Goal: Task Accomplishment & Management: Manage account settings

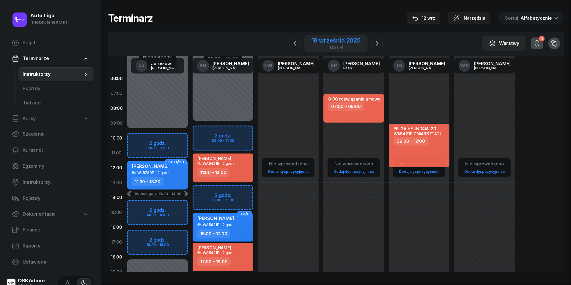
click at [328, 42] on div "19 września 2025" at bounding box center [336, 40] width 49 height 6
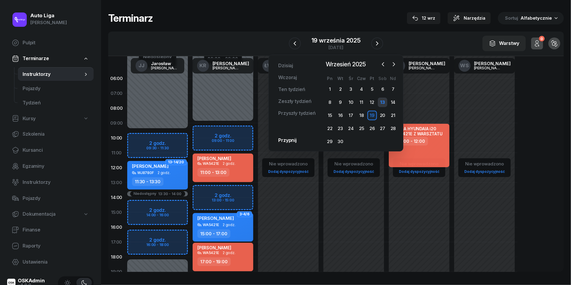
click at [385, 103] on div "13" at bounding box center [383, 103] width 10 height 10
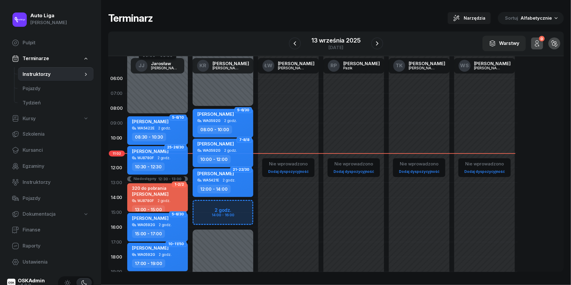
click at [215, 183] on div "[PERSON_NAME] WA5421E 2 godz. 12:00 - 14:00" at bounding box center [223, 182] width 61 height 29
select select "12"
select select "14"
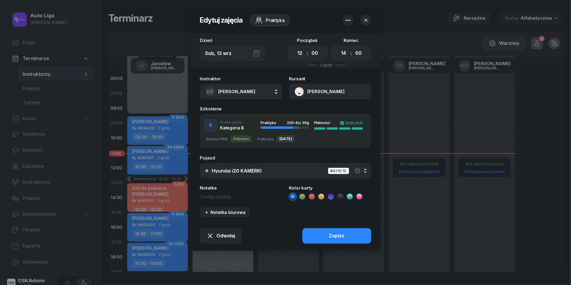
click at [256, 169] on div "Hyundai i20 KAMERKI" at bounding box center [237, 170] width 50 height 5
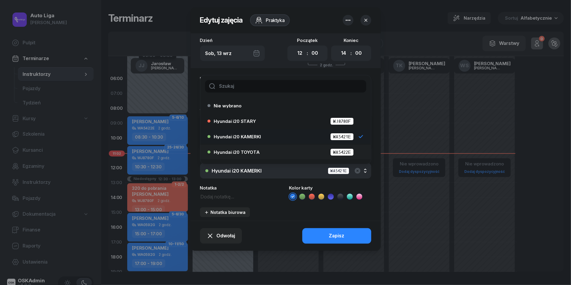
click at [244, 153] on span "Hyundai i20 TOYOTA" at bounding box center [237, 152] width 46 height 4
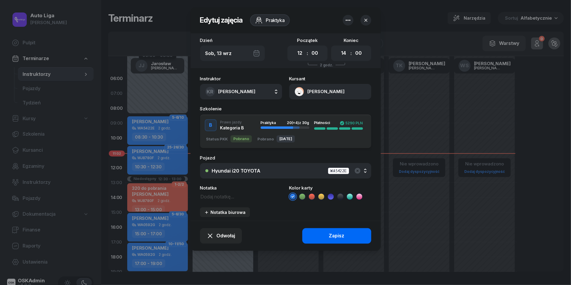
click at [338, 238] on div "Zapisz" at bounding box center [336, 236] width 15 height 8
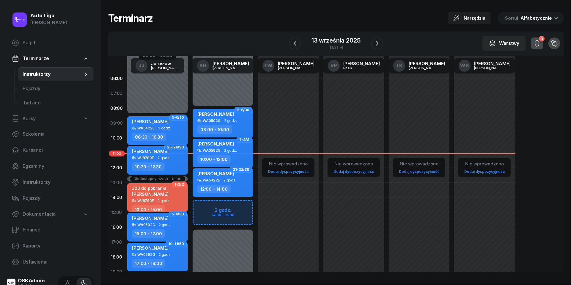
click at [154, 127] on div "WA5422E 2 godz." at bounding box center [158, 128] width 52 height 4
select select "08"
select select "30"
select select "10"
select select "30"
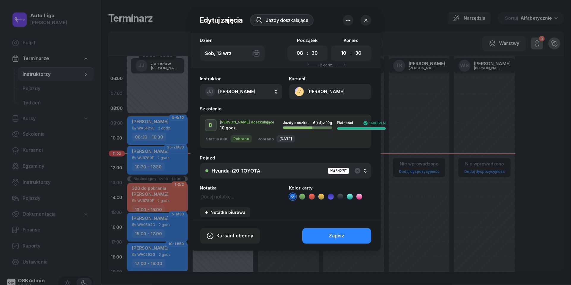
click at [252, 169] on div "Hyundai i20 TOYOTA" at bounding box center [236, 170] width 49 height 5
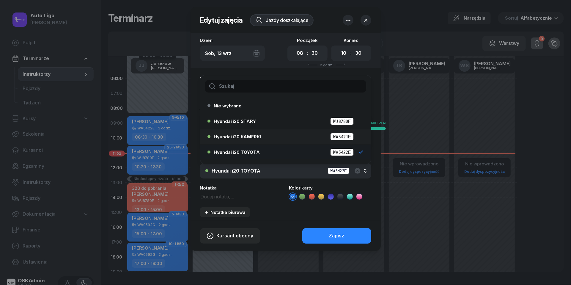
click at [251, 138] on span "Hyundai i20 KAMERKI" at bounding box center [237, 136] width 47 height 4
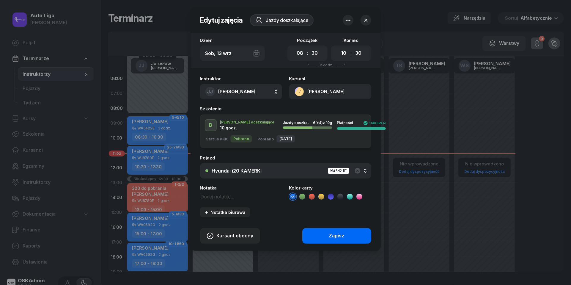
click at [335, 236] on div "Zapisz" at bounding box center [336, 236] width 15 height 8
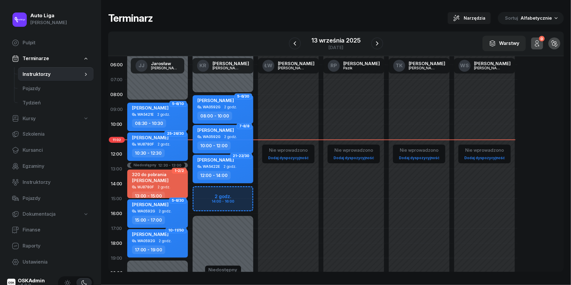
scroll to position [14, 0]
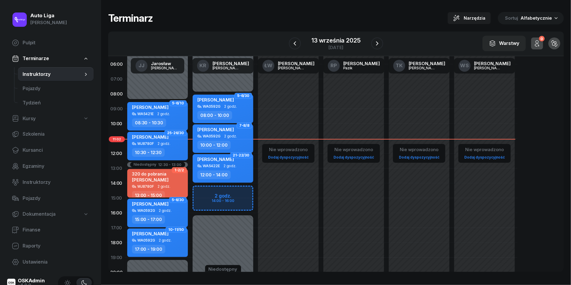
click at [214, 191] on div "Niedostępny 00:00 - 08:00 Niedostępny 16:00 - 23:59 5-6/30 [PERSON_NAME] WA0592…" at bounding box center [222, 198] width 65 height 282
select select "14"
select select "16"
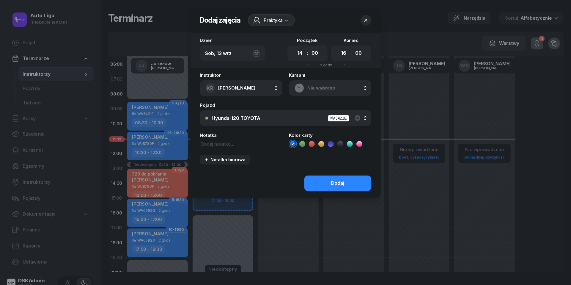
click at [365, 20] on icon "button" at bounding box center [366, 20] width 6 height 6
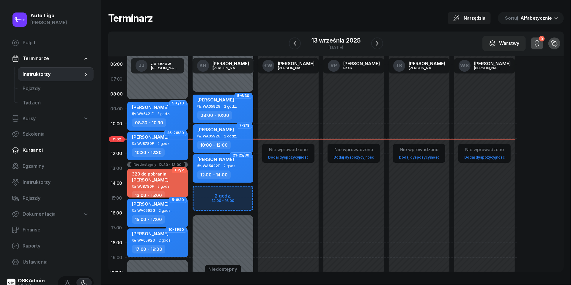
click at [37, 154] on link "Kursanci" at bounding box center [50, 150] width 87 height 14
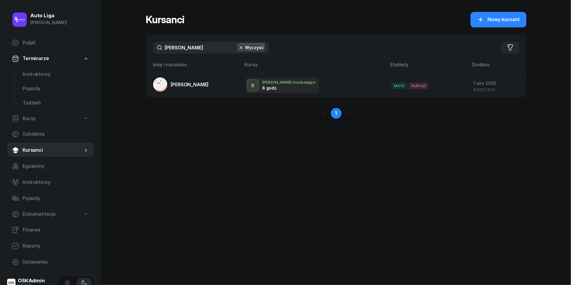
click at [195, 48] on input "[PERSON_NAME]" at bounding box center [211, 48] width 116 height 12
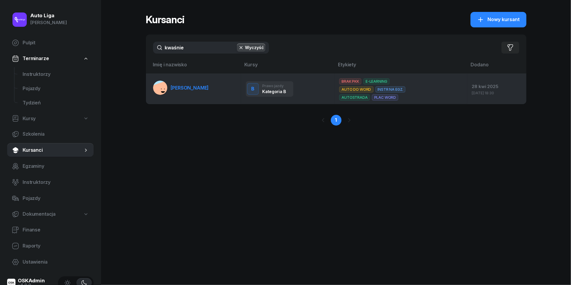
type input "kwaśnie"
click at [189, 93] on link "[PERSON_NAME]" at bounding box center [181, 88] width 56 height 14
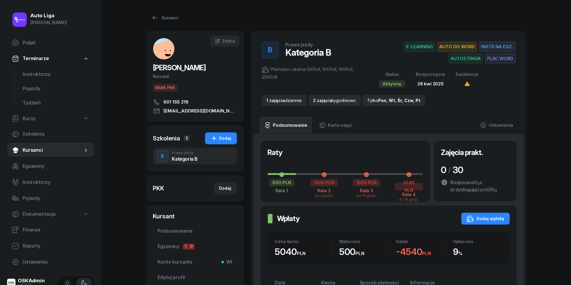
click at [147, 0] on div "Kursanci [PERSON_NAME] Kursant BRAK PKK 601 155 218 [EMAIL_ADDRESS][DOMAIN_NAME…" at bounding box center [336, 212] width 381 height 424
click at [230, 40] on span "Edytuj" at bounding box center [228, 40] width 12 height 5
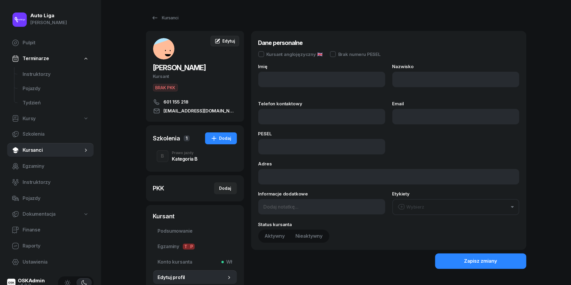
type input "[PERSON_NAME]"
type input "601155218"
type input "[EMAIL_ADDRESS][DOMAIN_NAME]"
type input "601 155 218"
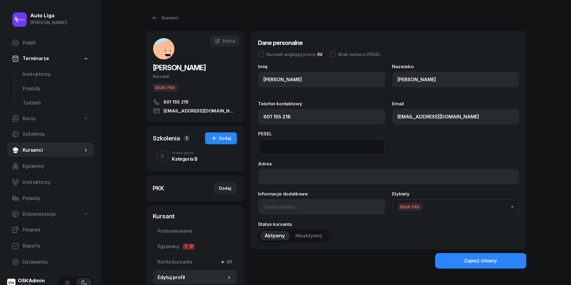
click at [281, 144] on input at bounding box center [321, 146] width 127 height 15
paste input "06282401959"
type input "06282401959"
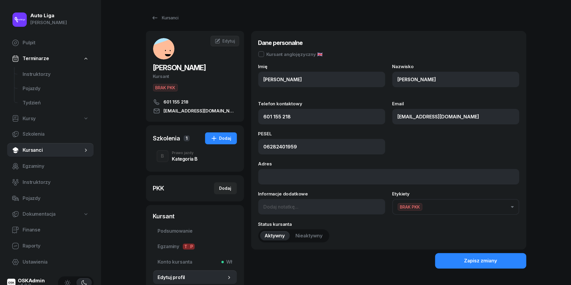
click at [468, 211] on button "BRAK PKK" at bounding box center [456, 207] width 127 height 16
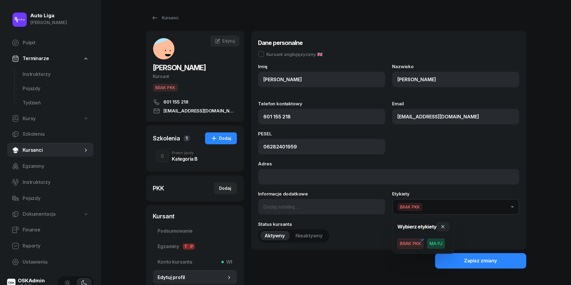
click at [417, 244] on span "BRAK PKK" at bounding box center [411, 243] width 26 height 10
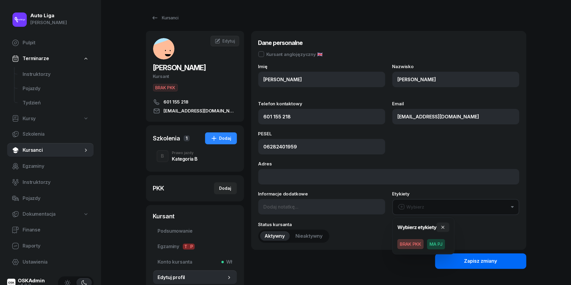
click at [475, 260] on div "Zapisz zmiany" at bounding box center [480, 261] width 33 height 8
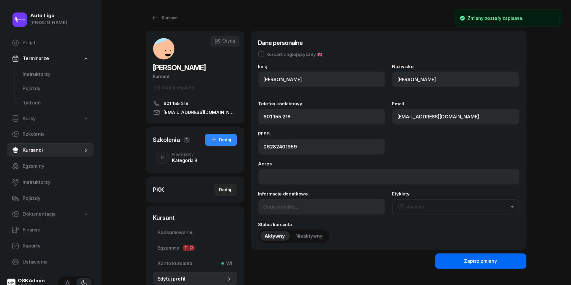
click at [475, 260] on div "Zapisz zmiany" at bounding box center [480, 261] width 33 height 8
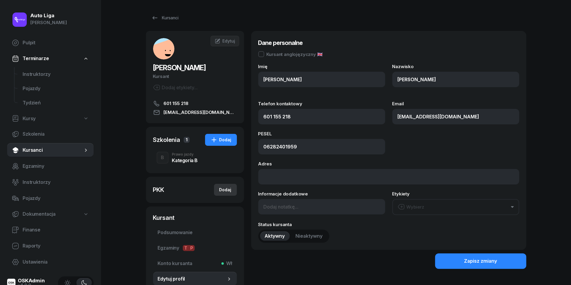
click at [222, 189] on div "Dodaj" at bounding box center [225, 189] width 12 height 7
select select
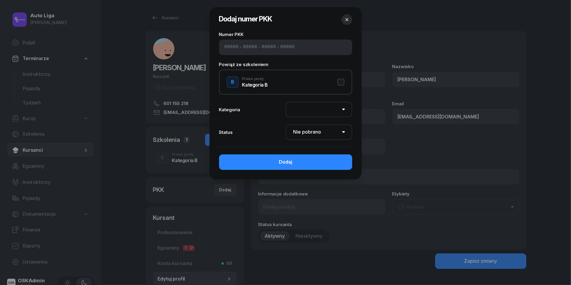
click at [233, 46] on input at bounding box center [231, 47] width 14 height 8
paste input "12580"
type input "12580"
type input "58150"
type input "38641"
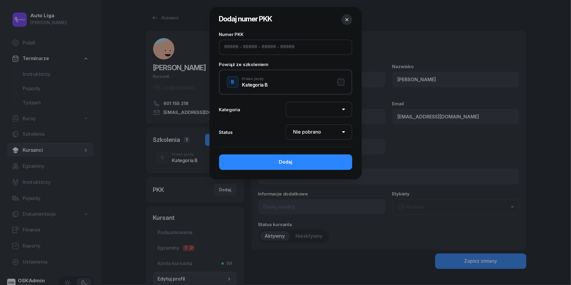
type input "69122"
click at [343, 80] on button "B Prawo jazdy Kategoria B" at bounding box center [286, 82] width 118 height 12
select select "B"
select select "Get"
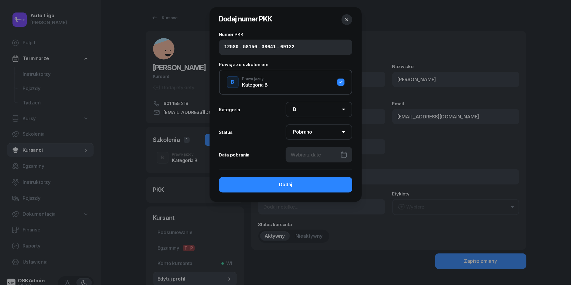
click at [309, 156] on div at bounding box center [319, 154] width 67 height 15
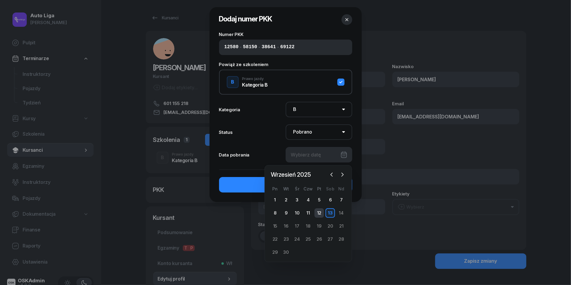
click at [320, 212] on div "12" at bounding box center [320, 213] width 10 height 10
type input "[DATE]"
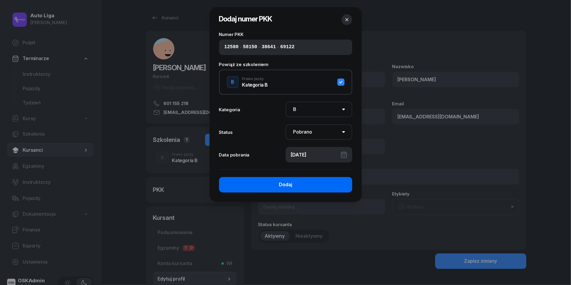
click at [291, 188] on div "Dodaj" at bounding box center [285, 185] width 13 height 8
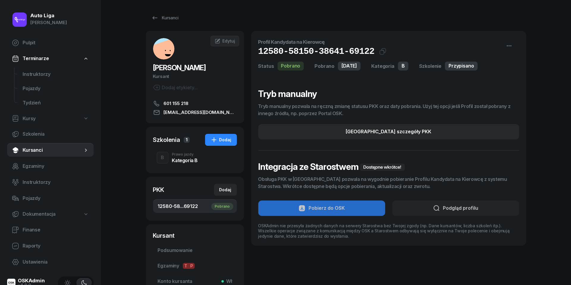
click at [175, 162] on div "Kategoria B" at bounding box center [185, 160] width 26 height 5
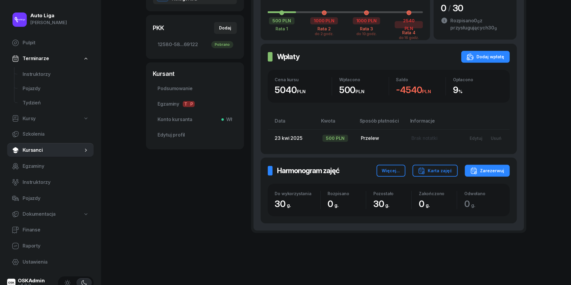
scroll to position [164, 0]
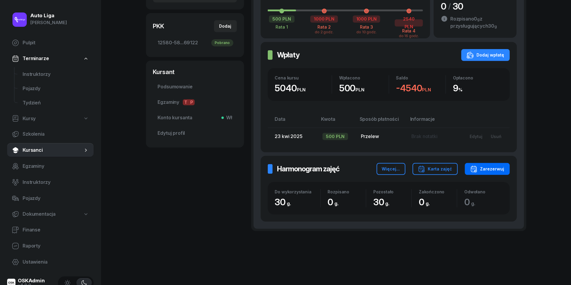
click at [501, 170] on div "Zarezerwuj" at bounding box center [487, 168] width 34 height 7
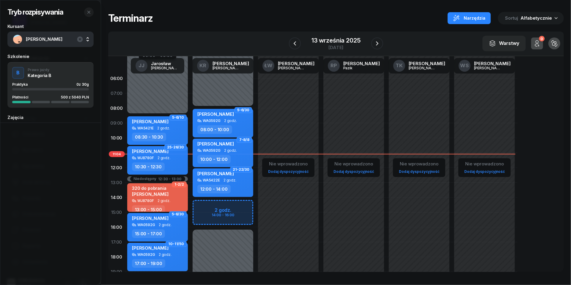
click at [210, 208] on div "Niedostępny 00:00 - 08:00 Niedostępny 16:00 - 23:59 2 godz. 14:00 - 16:00 5-6/3…" at bounding box center [222, 212] width 65 height 282
select select "14"
select select "16"
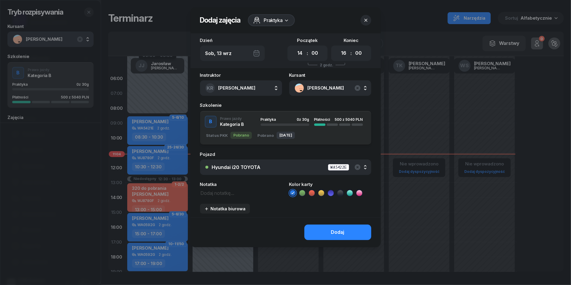
click at [211, 193] on textarea at bounding box center [241, 192] width 82 height 7
type textarea "ROZPOCZĘCIE E-LEARNING"
click at [323, 192] on icon at bounding box center [321, 193] width 6 height 6
click at [324, 232] on button "Dodaj" at bounding box center [337, 231] width 67 height 15
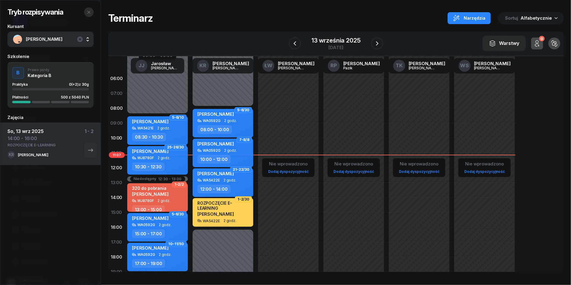
click at [90, 12] on icon "button" at bounding box center [89, 12] width 5 height 5
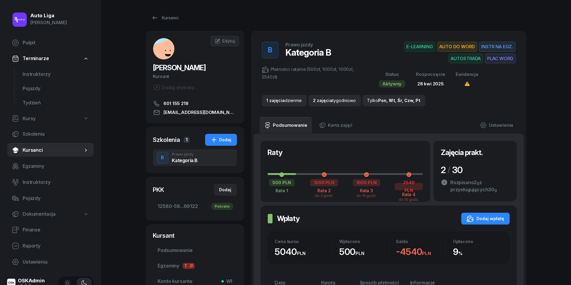
click at [42, 146] on link "Kursanci" at bounding box center [50, 150] width 87 height 14
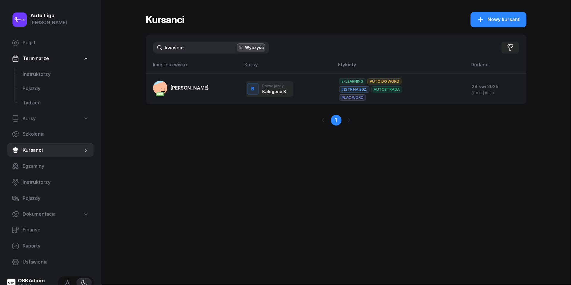
click at [184, 46] on input "kwaśnie" at bounding box center [211, 48] width 116 height 12
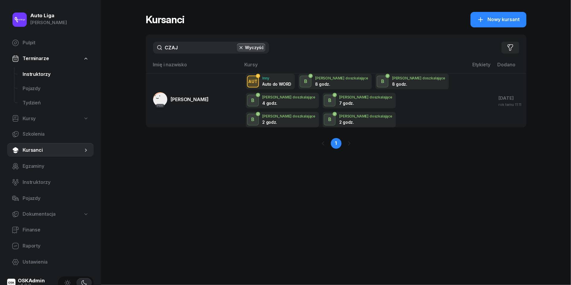
type input "CZAJ"
click at [38, 73] on span "Instruktorzy" at bounding box center [56, 74] width 66 height 8
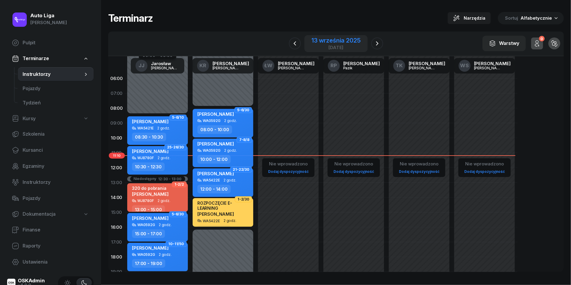
click at [345, 43] on div "13 września 2025" at bounding box center [336, 40] width 49 height 6
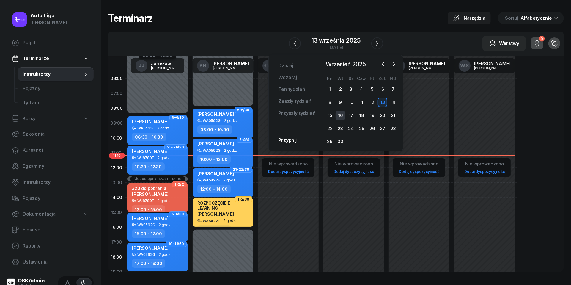
click at [341, 115] on div "16" at bounding box center [341, 116] width 10 height 10
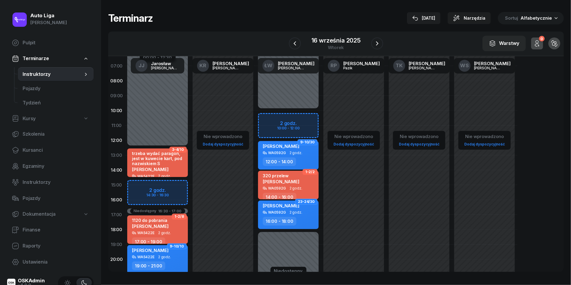
scroll to position [45, 0]
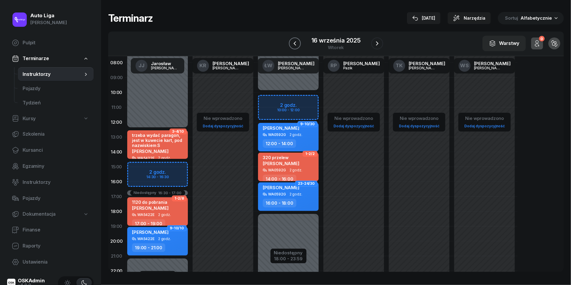
click at [296, 45] on icon "button" at bounding box center [295, 43] width 2 height 4
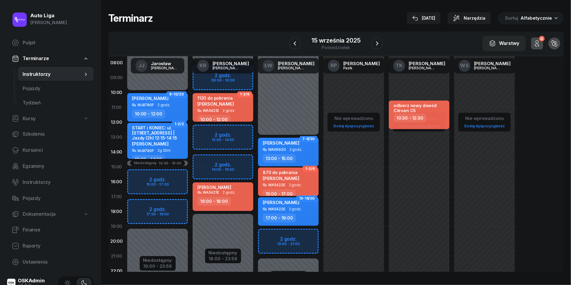
click at [236, 193] on div "WA5421E 2 godz." at bounding box center [223, 192] width 52 height 4
select select "16"
select select "18"
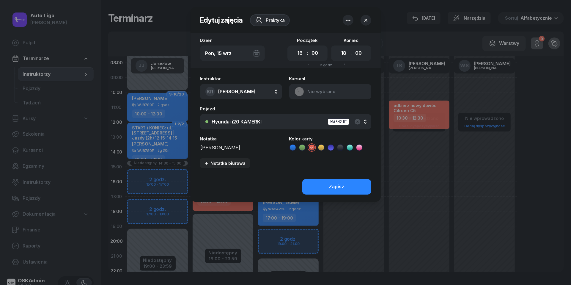
click at [369, 19] on button "button" at bounding box center [366, 20] width 11 height 11
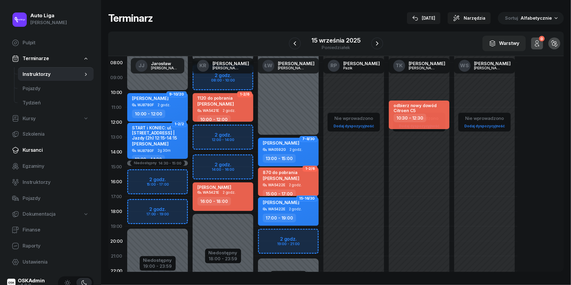
click at [34, 155] on link "Kursanci" at bounding box center [50, 150] width 87 height 14
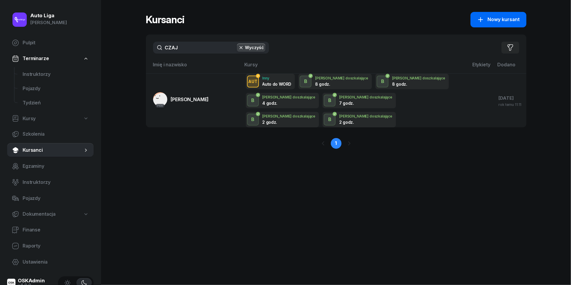
click at [503, 24] on button "Nowy kursant" at bounding box center [499, 19] width 56 height 15
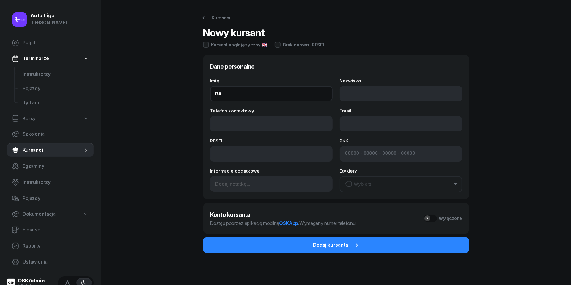
type input "R"
type input "[PERSON_NAME]"
click at [388, 104] on div "Imię [PERSON_NAME] Telefon kontaktowy Email PESEL PKK - - - Informacje dodatkow…" at bounding box center [336, 136] width 252 height 114
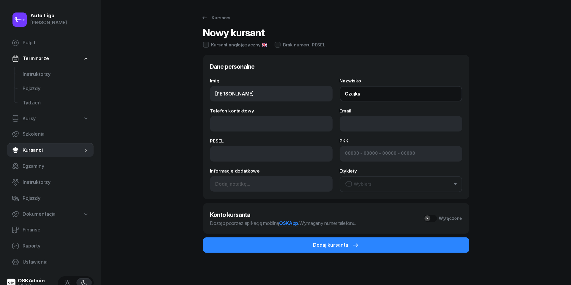
type input "Czajka"
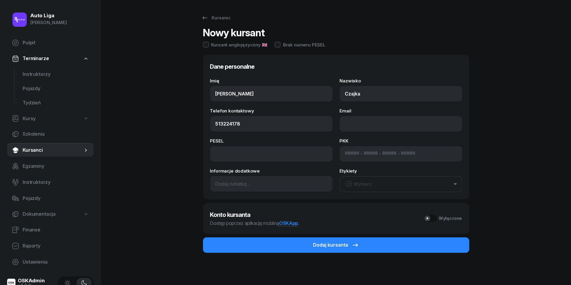
type input "513 224 178"
click at [388, 186] on button "Wybierz" at bounding box center [401, 184] width 123 height 16
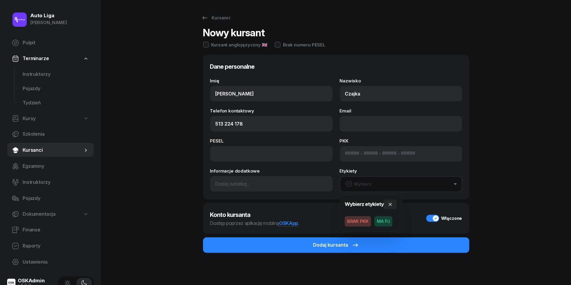
click at [388, 186] on button "Wybierz" at bounding box center [401, 184] width 123 height 16
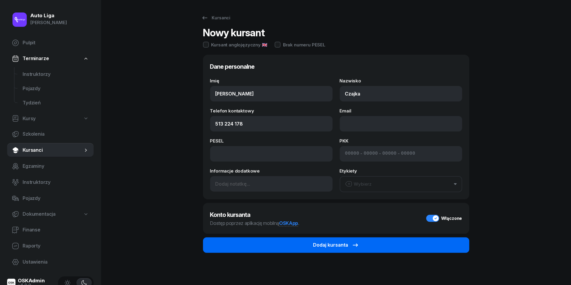
click at [353, 238] on button "Dodaj kursanta" at bounding box center [336, 244] width 266 height 15
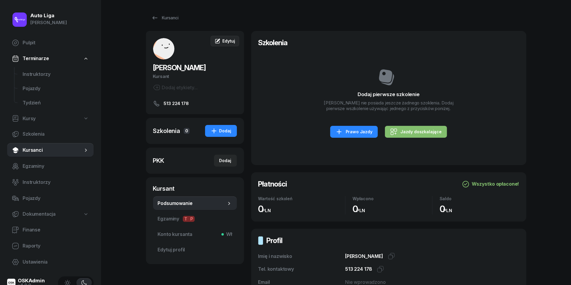
click at [229, 39] on span "Edytuj" at bounding box center [228, 40] width 12 height 5
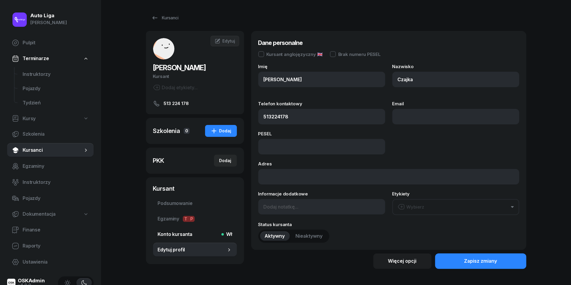
type input "513 224 178"
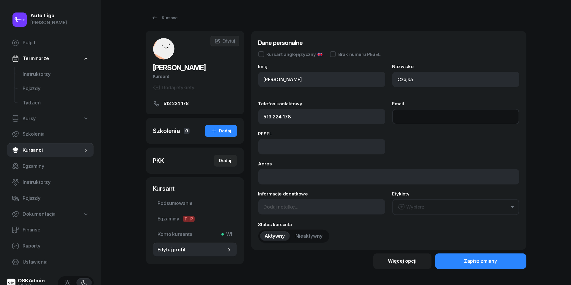
paste input "mailto:[EMAIL_ADDRESS][PERSON_NAME][DOMAIN_NAME]"
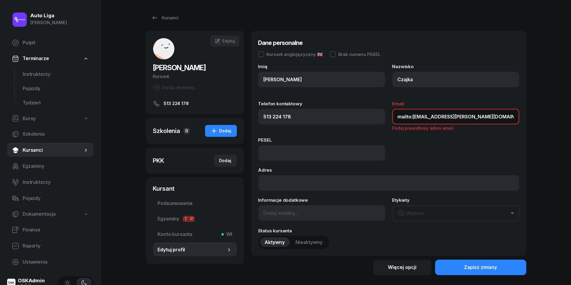
click at [414, 118] on input "mailto:[EMAIL_ADDRESS][PERSON_NAME][DOMAIN_NAME]" at bounding box center [456, 116] width 127 height 15
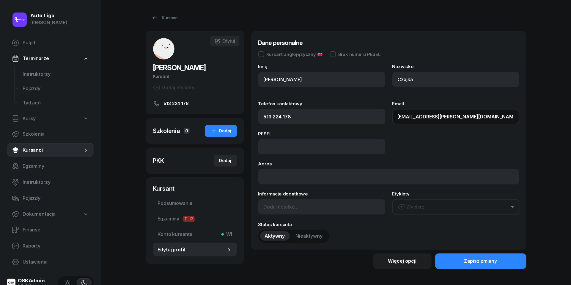
type input "[EMAIL_ADDRESS][PERSON_NAME][DOMAIN_NAME]"
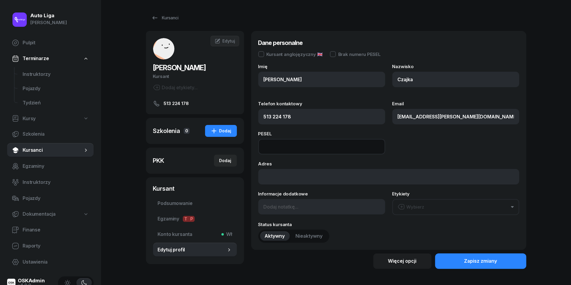
click at [285, 147] on input at bounding box center [321, 146] width 127 height 15
paste input "96041507374"
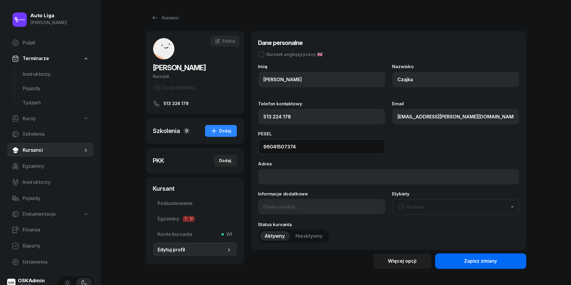
type input "96041507374"
click at [482, 261] on div "Zapisz zmiany" at bounding box center [480, 261] width 33 height 8
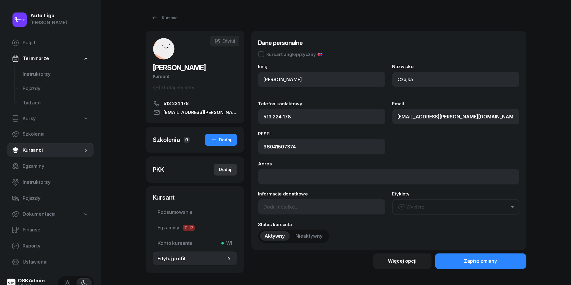
click at [224, 168] on div "Dodaj" at bounding box center [225, 169] width 12 height 7
select select
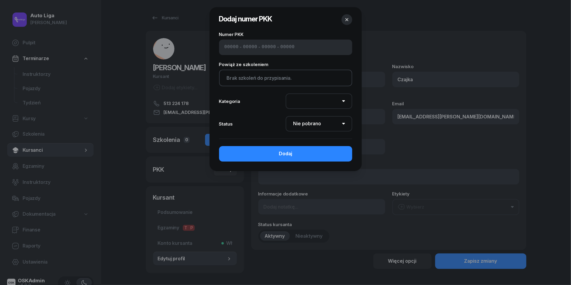
click at [346, 20] on icon "button" at bounding box center [347, 20] width 6 height 6
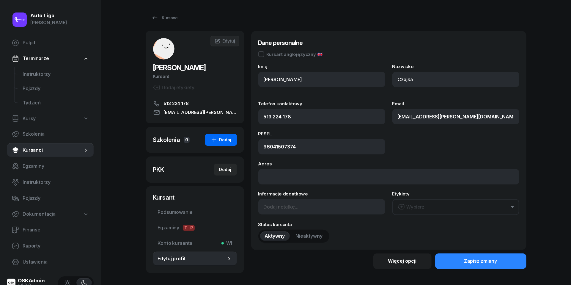
click at [222, 141] on div "Dodaj" at bounding box center [221, 139] width 21 height 7
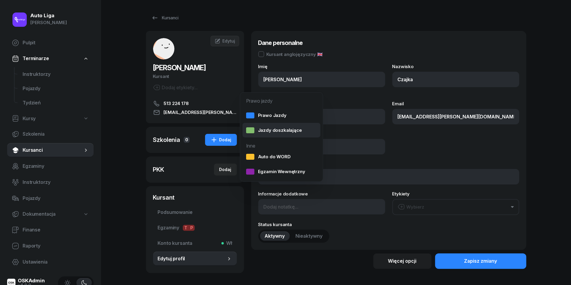
click at [271, 131] on div "Jazdy doszkalające" at bounding box center [274, 130] width 56 height 8
select select "B"
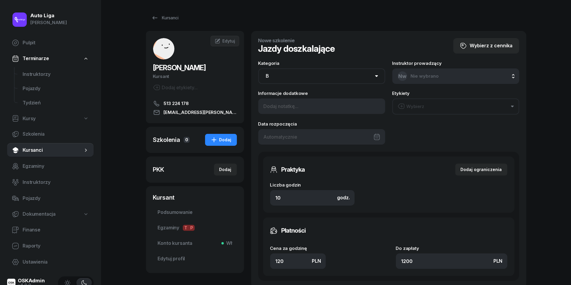
click at [191, 104] on link "513 224 178" at bounding box center [195, 103] width 84 height 7
click at [234, 42] on span "Edytuj" at bounding box center [228, 40] width 12 height 5
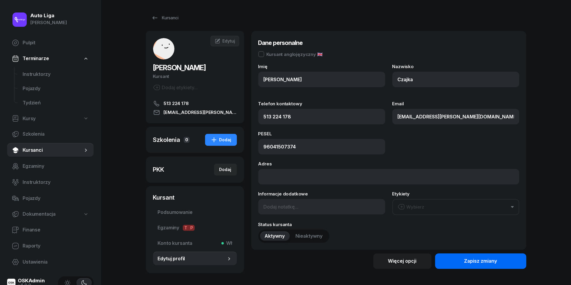
click at [481, 259] on div "Zapisz zmiany" at bounding box center [480, 261] width 33 height 8
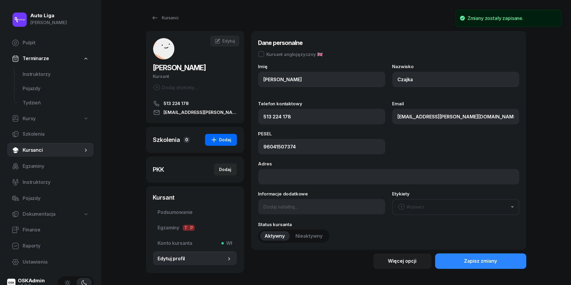
click at [225, 135] on button "Dodaj" at bounding box center [221, 140] width 32 height 12
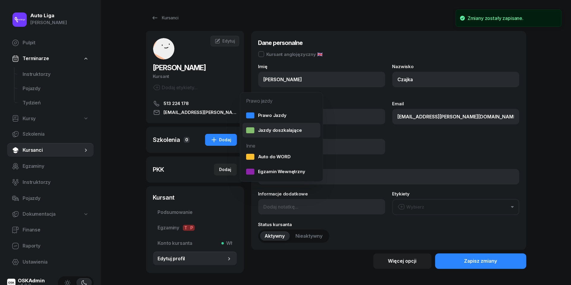
click at [262, 133] on div "Jazdy doszkalające" at bounding box center [274, 130] width 56 height 8
select select "B"
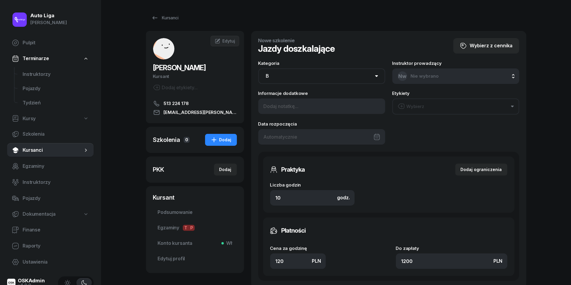
click at [296, 133] on div at bounding box center [321, 136] width 127 height 15
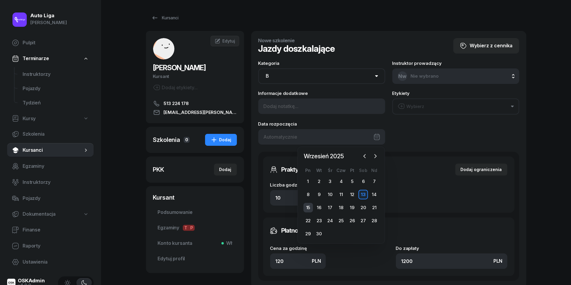
click at [307, 208] on div "15" at bounding box center [309, 208] width 10 height 10
type input "[DATE]"
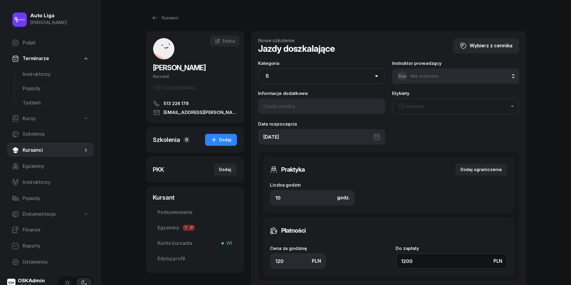
click at [427, 262] on input "1200" at bounding box center [452, 260] width 112 height 15
type input "0.10"
type input "1"
type input "1.30"
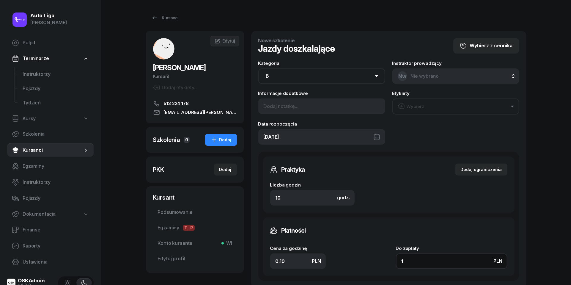
type input "13"
type input "130"
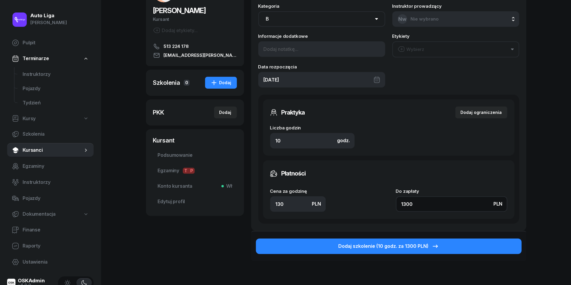
scroll to position [82, 0]
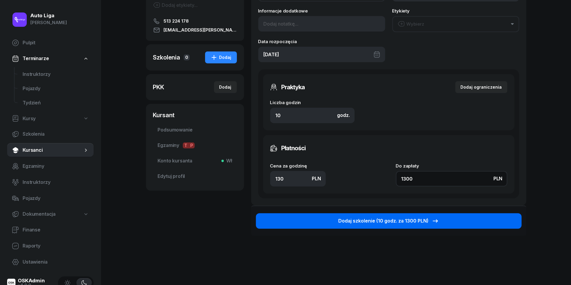
type input "1300"
click at [395, 219] on div "Dodaj szkolenie (10 godz. za 1300 PLN)" at bounding box center [388, 221] width 101 height 8
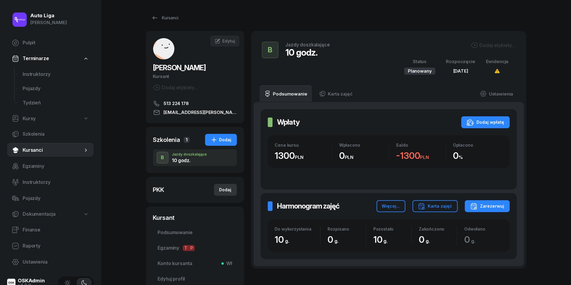
click at [224, 191] on div "Dodaj" at bounding box center [225, 189] width 12 height 7
select select
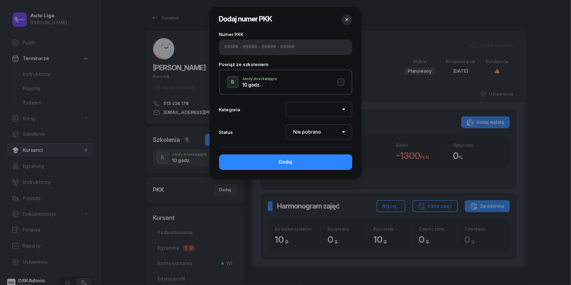
click at [229, 48] on input at bounding box center [231, 47] width 14 height 8
paste input "71670"
type input "71670"
type input "35087"
type input "71273"
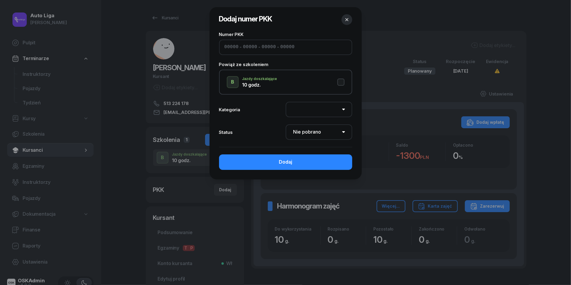
type input "07122"
click at [344, 81] on button "B Jazdy doszkalające 10 godz." at bounding box center [286, 82] width 118 height 12
select select "B"
select select "Get"
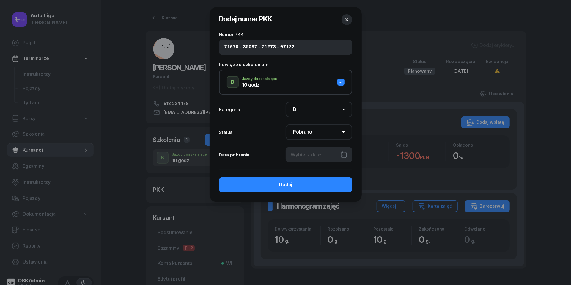
click at [310, 153] on div at bounding box center [319, 154] width 67 height 15
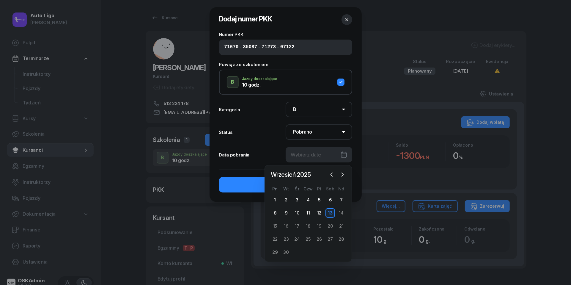
click at [329, 211] on div "13" at bounding box center [331, 213] width 10 height 10
type input "[DATE]"
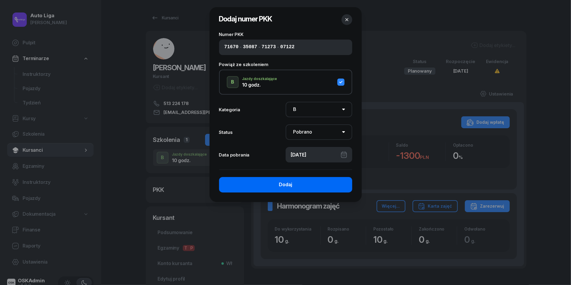
click at [297, 185] on button "Dodaj" at bounding box center [285, 184] width 133 height 15
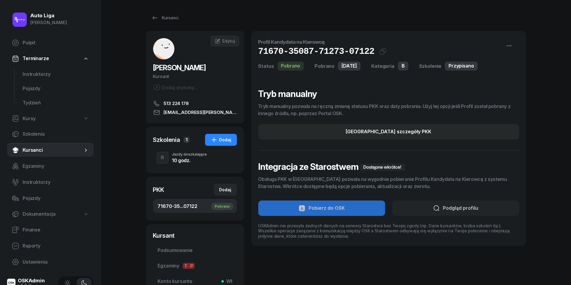
click at [178, 159] on div "10 godz." at bounding box center [189, 160] width 35 height 5
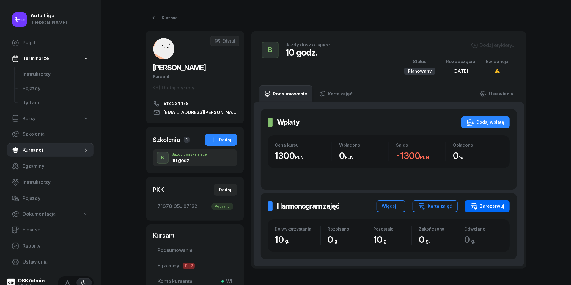
click at [497, 208] on div "Zarezerwuj" at bounding box center [487, 205] width 34 height 7
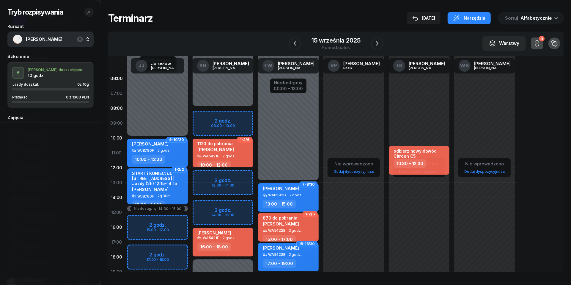
click at [230, 239] on div "[PERSON_NAME] WA5421E 2 godz. 16:00 - 18:00" at bounding box center [223, 242] width 61 height 29
select select "16"
select select "18"
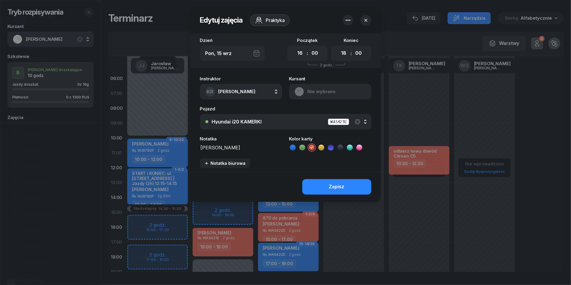
click at [350, 18] on icon "button" at bounding box center [348, 20] width 7 height 7
click at [350, 36] on link "Usuń" at bounding box center [345, 38] width 78 height 15
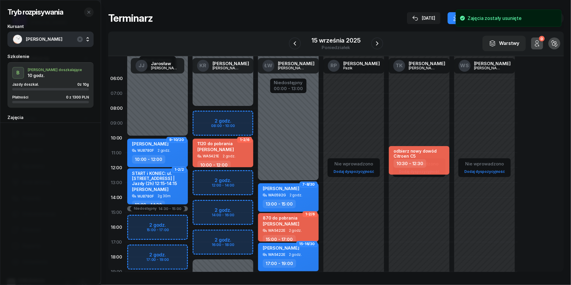
click at [201, 234] on div "Niedostępny 00:00 - 08:00 Niedostępny 18:00 - 23:59 1-2/6 1120 do pobrania [PER…" at bounding box center [222, 212] width 65 height 282
select select "16"
select select "18"
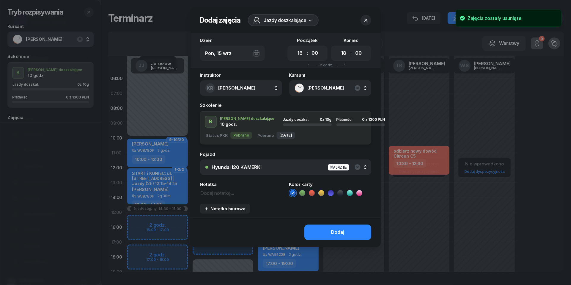
click at [217, 193] on textarea at bounding box center [241, 192] width 82 height 7
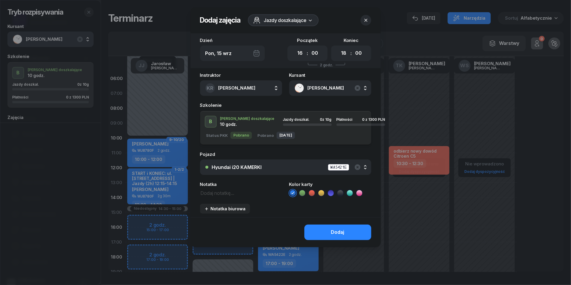
paste textarea "71670350877127307122"
click at [230, 193] on textarea "71670350877127307122" at bounding box center [241, 192] width 82 height 7
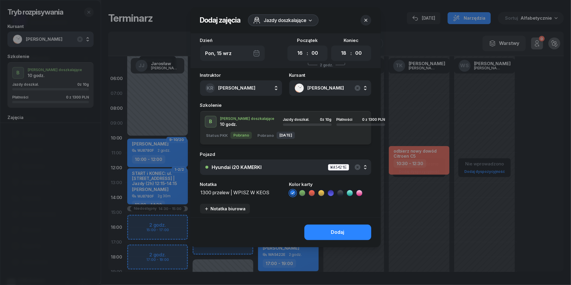
scroll to position [0, 0]
type textarea "1300 przelew | WPISZ W KEOS"
click at [312, 191] on icon at bounding box center [312, 193] width 6 height 6
click at [349, 228] on button "Dodaj" at bounding box center [337, 231] width 67 height 15
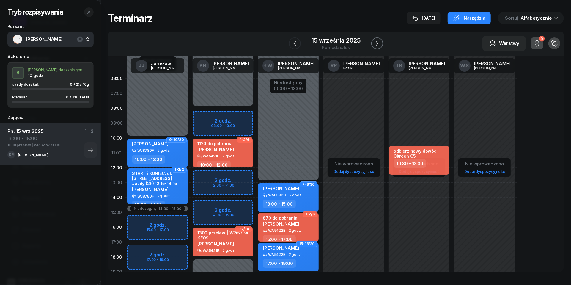
click at [379, 43] on icon "button" at bounding box center [377, 43] width 7 height 7
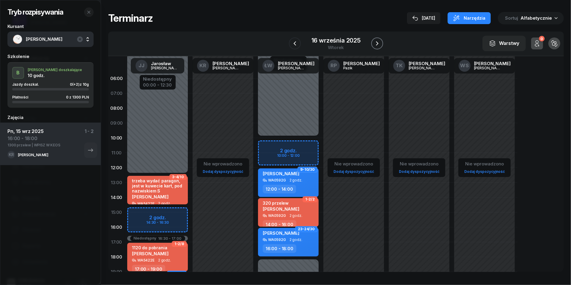
click at [379, 43] on icon "button" at bounding box center [377, 43] width 7 height 7
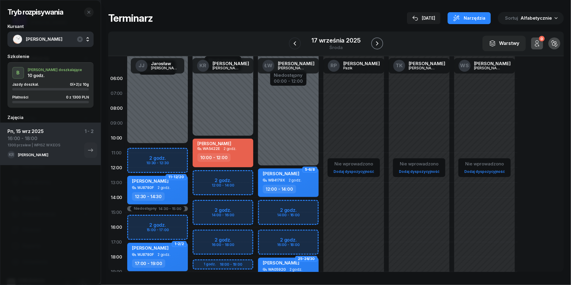
click at [379, 43] on icon "button" at bounding box center [377, 43] width 7 height 7
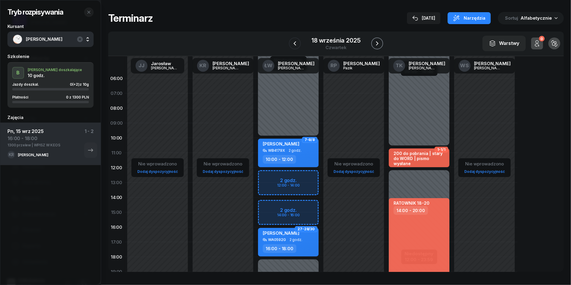
click at [379, 43] on icon "button" at bounding box center [377, 43] width 7 height 7
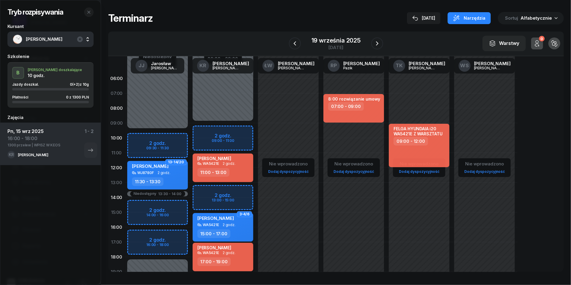
click at [222, 255] on div "[PERSON_NAME] WA5421E 2 godz. 17:00 - 19:00" at bounding box center [223, 257] width 61 height 29
select select "17"
select select "19"
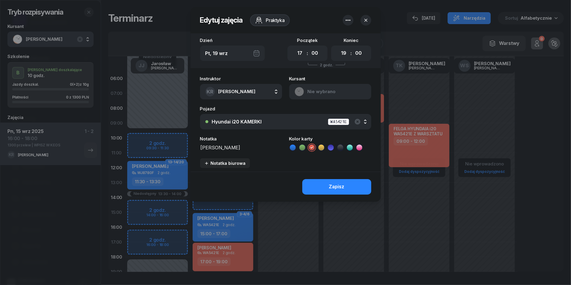
click at [346, 20] on icon "button" at bounding box center [348, 20] width 7 height 7
click at [343, 40] on link "Usuń" at bounding box center [345, 38] width 78 height 15
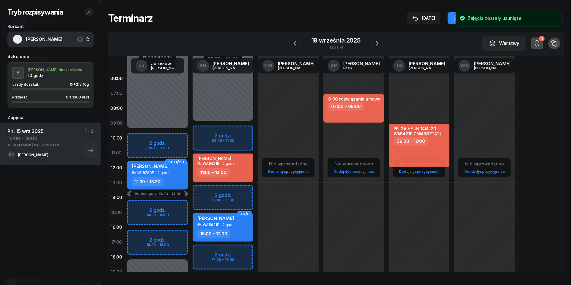
click at [198, 248] on div "Niedostępny 00:00 - 09:00 Niedostępny 19:00 - 23:59 [PERSON_NAME] WA5421E 2 god…" at bounding box center [222, 212] width 65 height 282
select select "17"
select select "19"
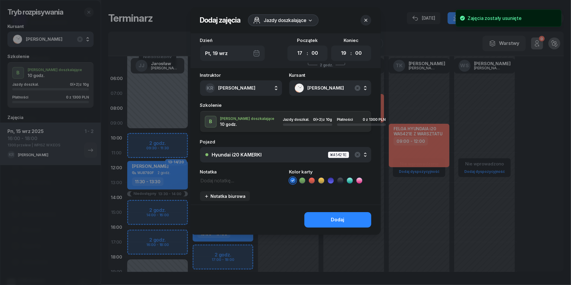
click at [226, 181] on textarea at bounding box center [241, 179] width 82 height 7
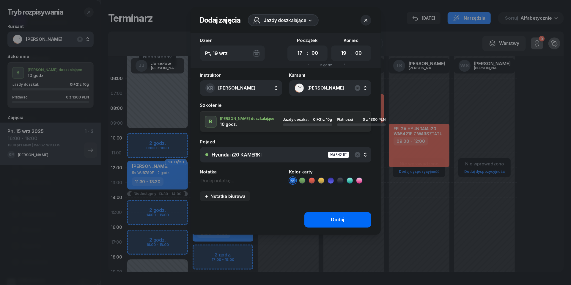
click at [329, 218] on button "Dodaj" at bounding box center [337, 219] width 67 height 15
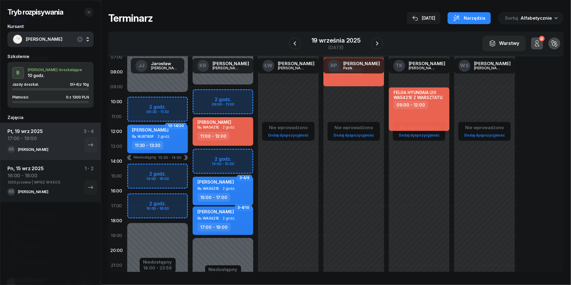
scroll to position [4, 0]
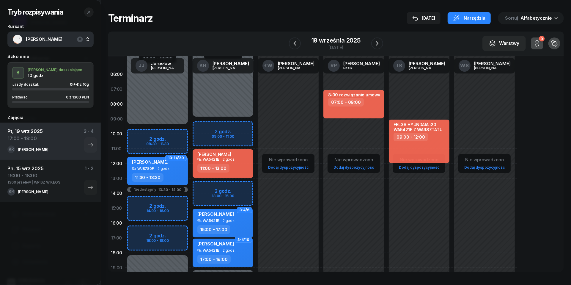
click at [219, 248] on div "[PERSON_NAME]" at bounding box center [215, 244] width 37 height 7
select select "17"
select select "19"
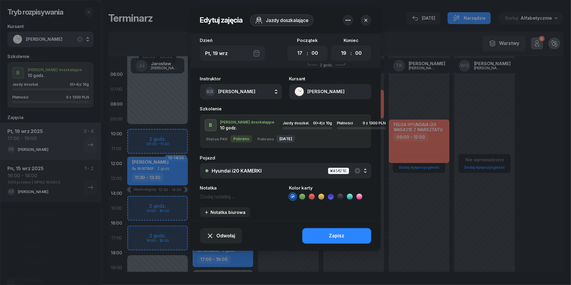
click at [368, 22] on icon "button" at bounding box center [366, 20] width 6 height 6
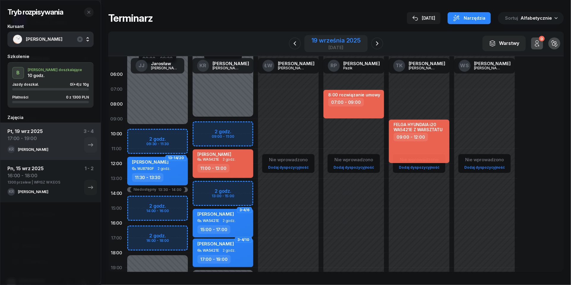
click at [327, 45] on div "[DATE]" at bounding box center [336, 47] width 49 height 4
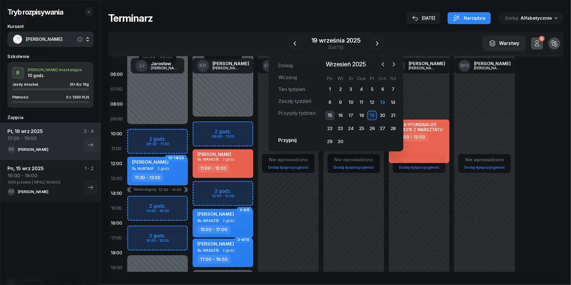
click at [330, 114] on div "15" at bounding box center [330, 116] width 10 height 10
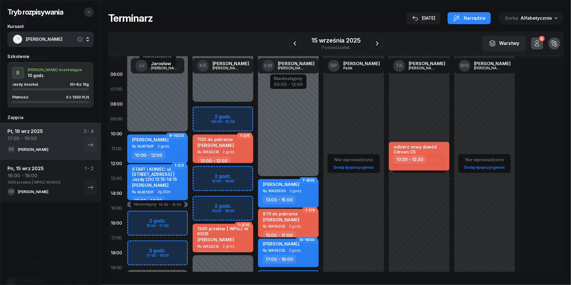
click at [90, 11] on icon "button" at bounding box center [89, 12] width 5 height 5
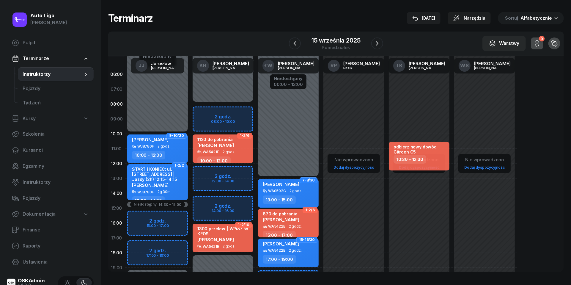
click at [230, 230] on div "1300 przelew | WPISZ W KEOS" at bounding box center [223, 231] width 52 height 10
select select "16"
select select "18"
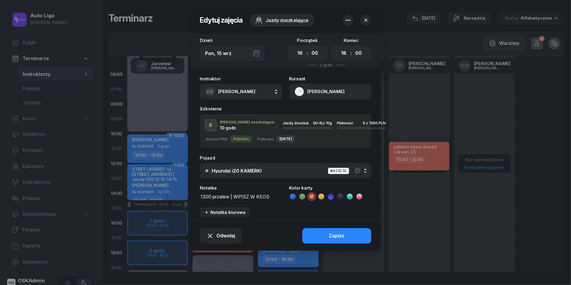
click at [301, 87] on button "[PERSON_NAME]" at bounding box center [330, 91] width 82 height 15
click at [301, 110] on div "Otwórz profil" at bounding box center [308, 112] width 29 height 8
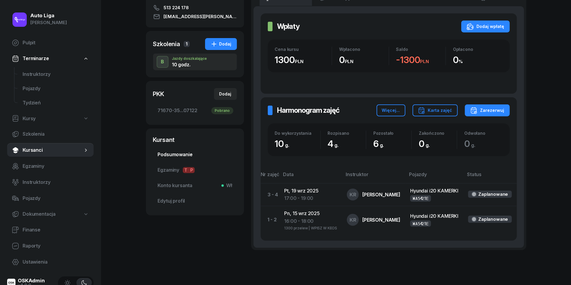
scroll to position [114, 0]
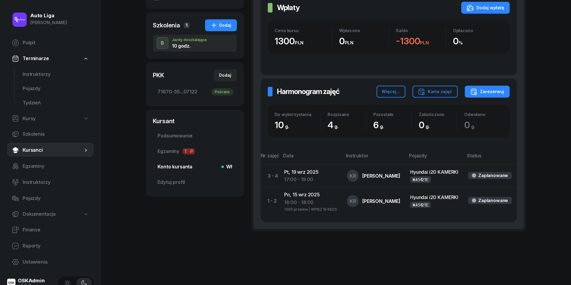
click at [186, 168] on span "Konto kursanta Wł" at bounding box center [195, 167] width 74 height 8
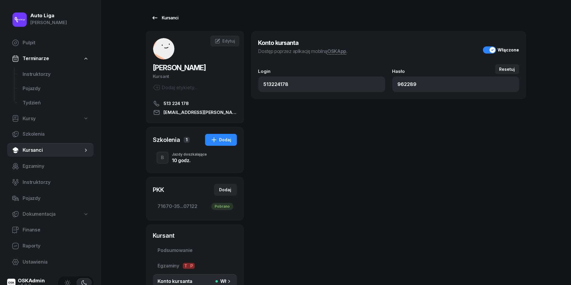
click at [157, 18] on icon at bounding box center [154, 17] width 7 height 7
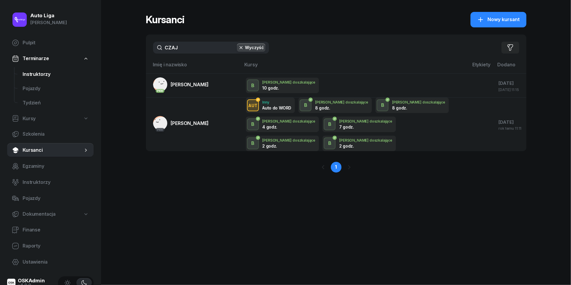
click at [33, 71] on span "Instruktorzy" at bounding box center [56, 74] width 66 height 8
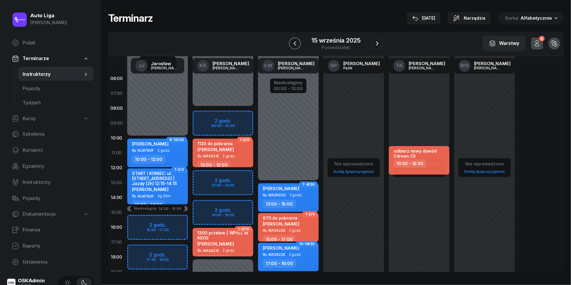
click at [293, 44] on icon "button" at bounding box center [294, 43] width 7 height 7
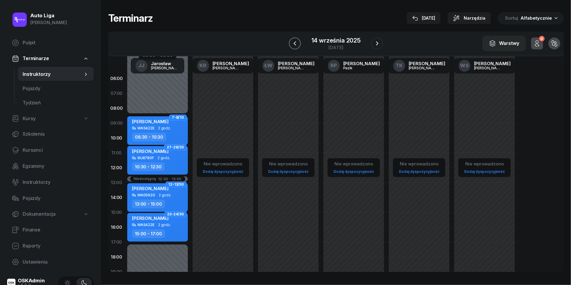
click at [293, 44] on icon "button" at bounding box center [294, 43] width 7 height 7
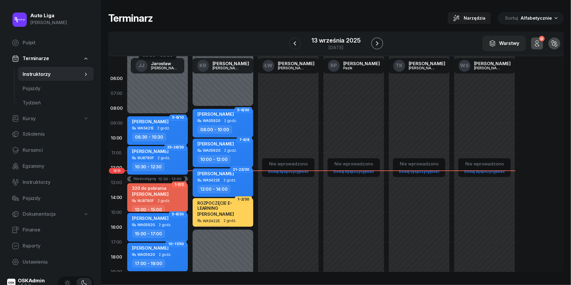
click at [379, 43] on icon "button" at bounding box center [377, 43] width 7 height 7
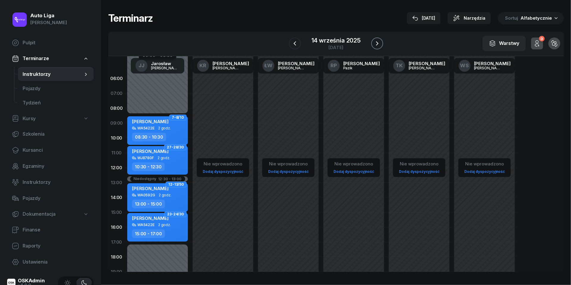
click at [379, 43] on icon "button" at bounding box center [377, 43] width 7 height 7
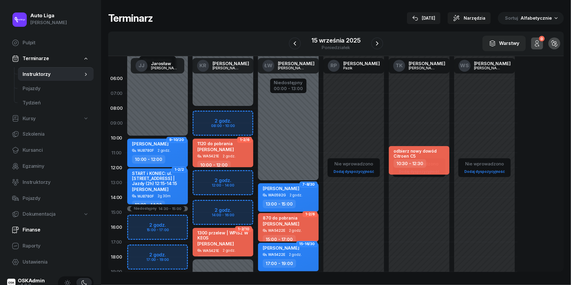
click at [33, 235] on link "Finanse" at bounding box center [50, 230] width 87 height 14
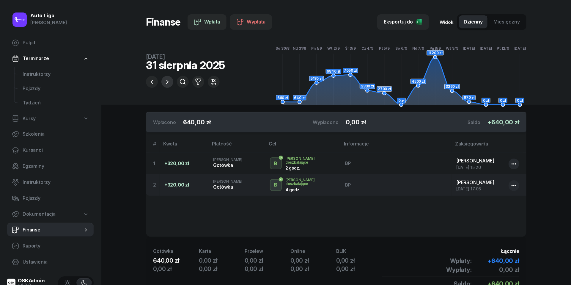
click at [169, 80] on icon "button" at bounding box center [167, 81] width 7 height 7
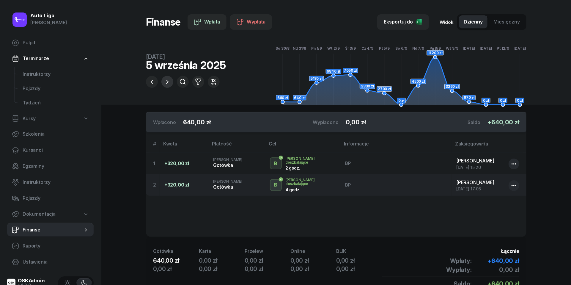
click at [169, 80] on icon "button" at bounding box center [167, 81] width 7 height 7
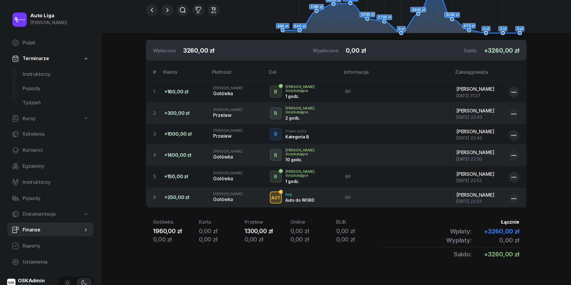
scroll to position [71, 0]
click at [228, 133] on div "Przelew" at bounding box center [236, 137] width 47 height 8
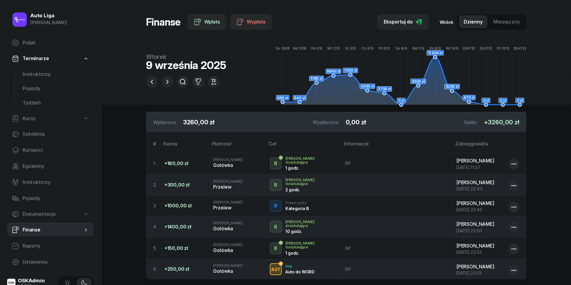
scroll to position [0, 0]
click at [34, 148] on span "Kursanci" at bounding box center [56, 150] width 66 height 8
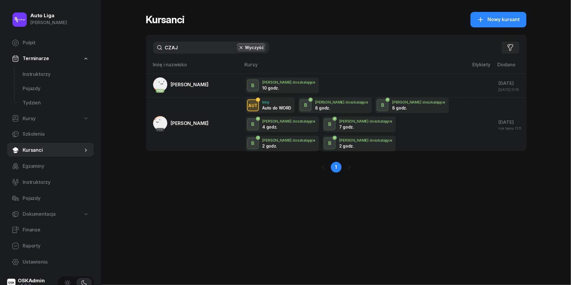
click at [190, 49] on input "CZAJ" at bounding box center [211, 48] width 116 height 12
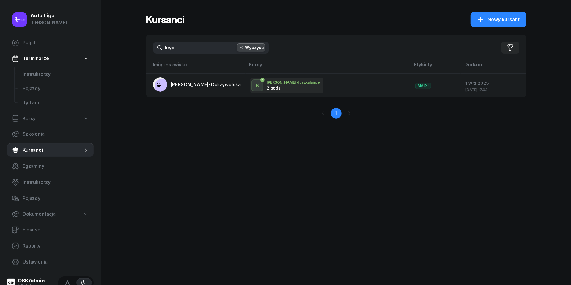
type input "ledy"
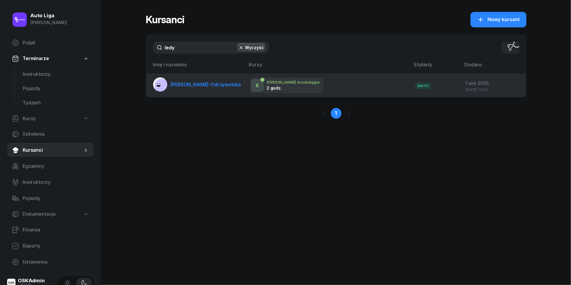
drag, startPoint x: 190, startPoint y: 49, endPoint x: 207, endPoint y: 89, distance: 43.2
click at [207, 89] on link "[PERSON_NAME]-Odrzywolska" at bounding box center [197, 84] width 88 height 14
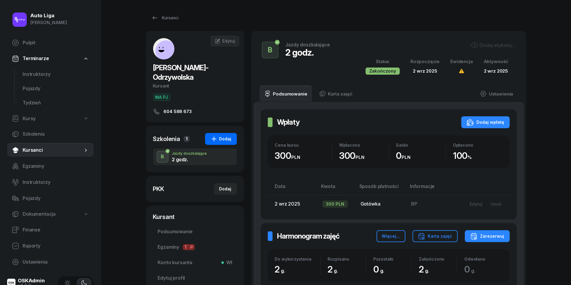
click at [230, 139] on div "Dodaj" at bounding box center [221, 138] width 21 height 7
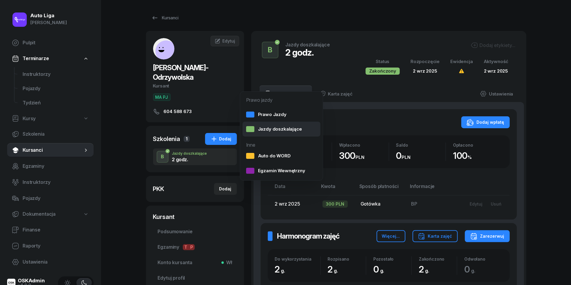
click at [267, 131] on div "Jazdy doszkalające" at bounding box center [274, 129] width 56 height 8
select select "B"
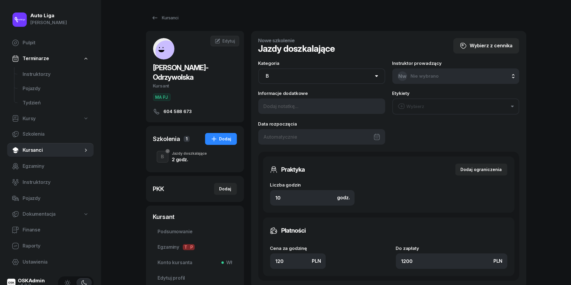
click at [324, 134] on div at bounding box center [321, 136] width 127 height 15
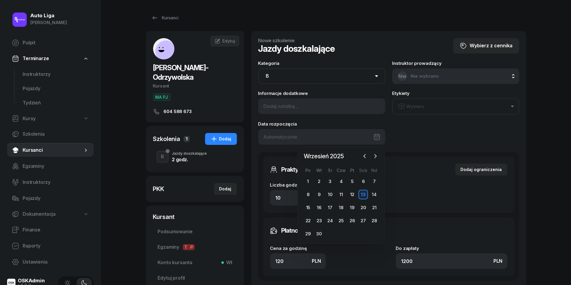
click at [324, 134] on div at bounding box center [321, 136] width 127 height 15
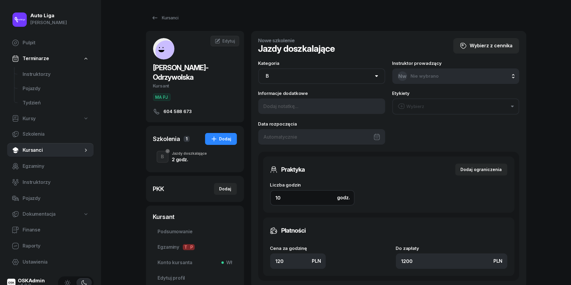
click at [284, 200] on input "10" at bounding box center [312, 197] width 84 height 15
type input "8"
type input "960"
type input "8"
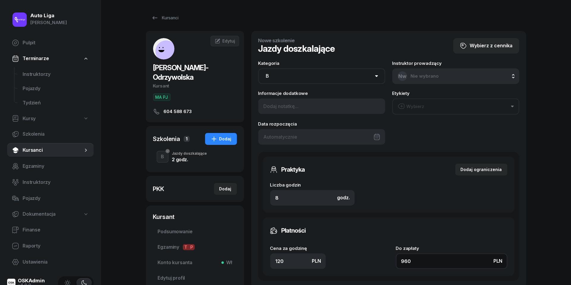
click at [423, 265] on input "960" at bounding box center [452, 260] width 112 height 15
type input "0.13"
type input "1"
type input "1.38"
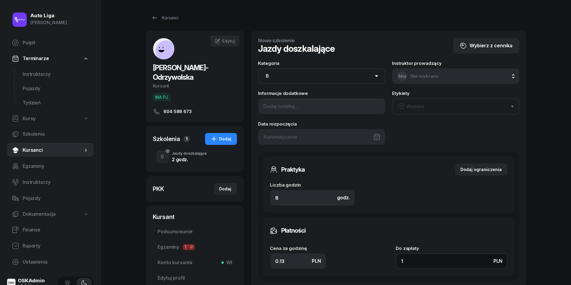
type input "11"
type input "14"
type input "112"
type input "140"
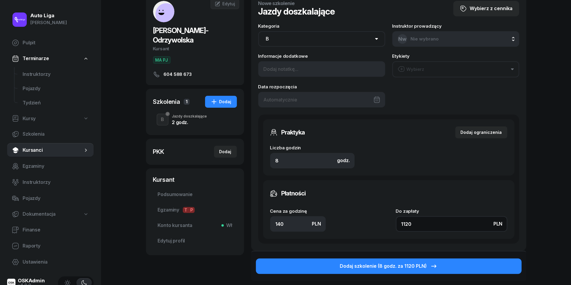
scroll to position [40, 0]
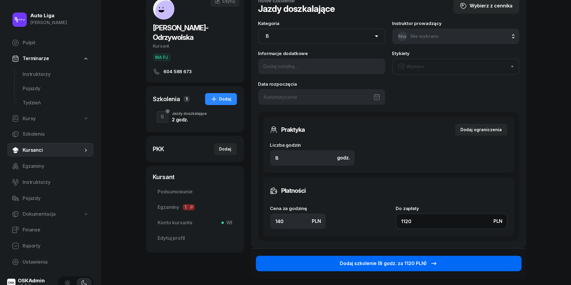
type input "1120"
click at [411, 263] on div "Dodaj szkolenie (8 godz. za 1120 PLN)" at bounding box center [389, 264] width 98 height 8
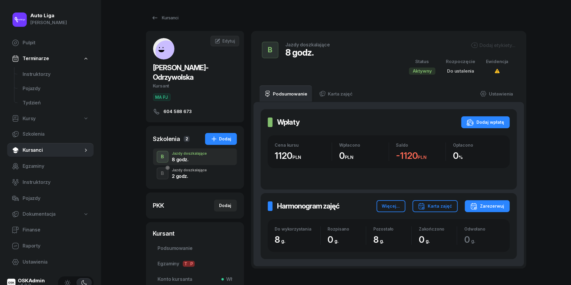
click at [192, 175] on div "2 godz." at bounding box center [189, 176] width 35 height 5
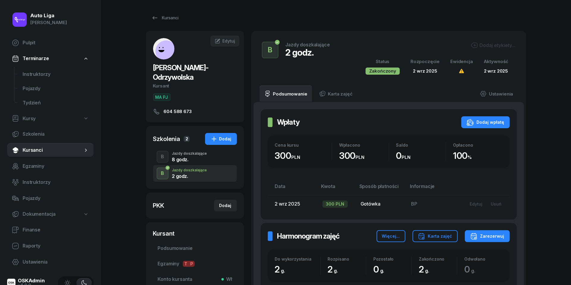
click at [190, 157] on div "8 godz." at bounding box center [189, 159] width 35 height 5
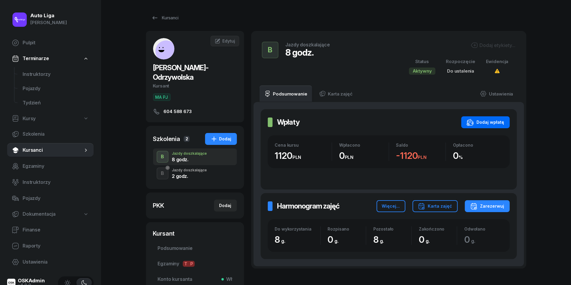
click at [498, 123] on div "Dodaj wpłatę" at bounding box center [486, 122] width 38 height 7
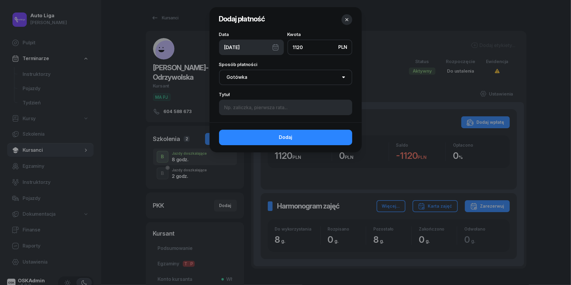
type input "1120"
click at [280, 44] on div "[DATE]" at bounding box center [251, 47] width 65 height 15
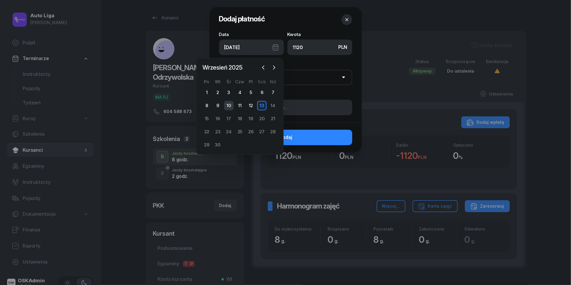
click at [229, 105] on div "10" at bounding box center [229, 106] width 10 height 10
type input "[DATE]"
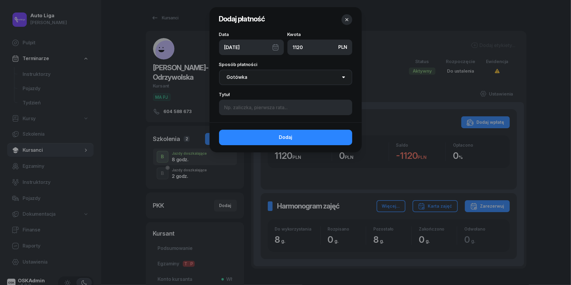
select select "transfer"
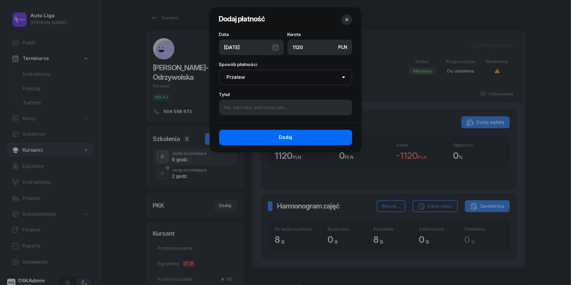
click at [276, 135] on button "Dodaj" at bounding box center [285, 137] width 133 height 15
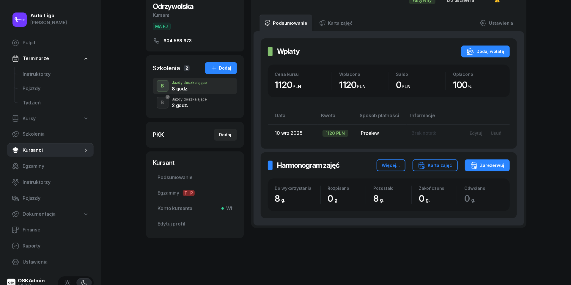
scroll to position [70, 0]
click at [33, 154] on link "Kursanci" at bounding box center [50, 150] width 87 height 14
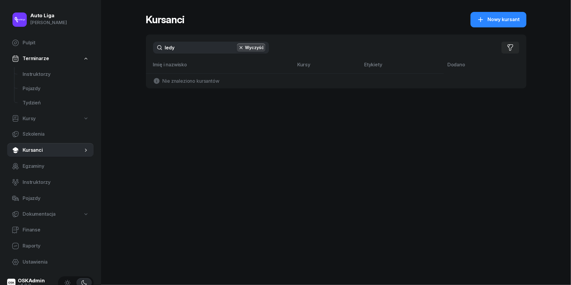
click at [180, 54] on div "ledy Wyczyść Filtruj" at bounding box center [336, 47] width 381 height 26
click at [190, 49] on input "ledy" at bounding box center [211, 48] width 116 height 12
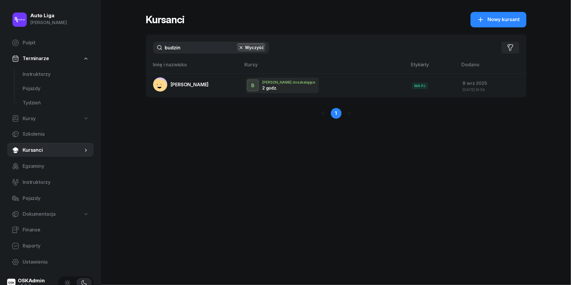
type input "budzin"
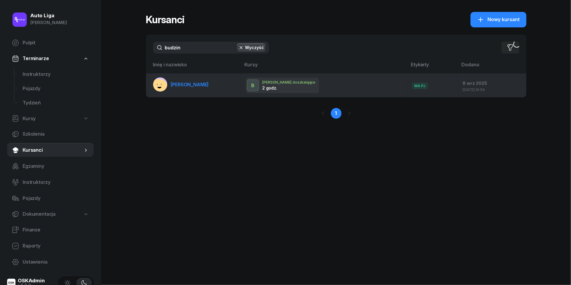
drag, startPoint x: 190, startPoint y: 49, endPoint x: 189, endPoint y: 90, distance: 41.1
click at [189, 90] on link "[PERSON_NAME]" at bounding box center [181, 84] width 56 height 14
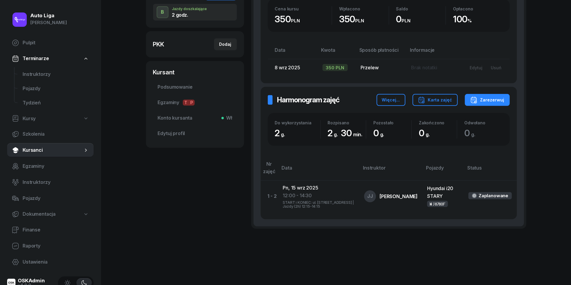
scroll to position [143, 0]
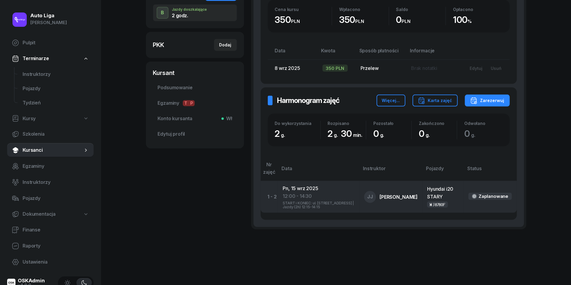
click at [303, 200] on div "START i KONIEC: ul. [STREET_ADDRESS] | Jazdy (2h) 12:15-14:15" at bounding box center [319, 204] width 72 height 9
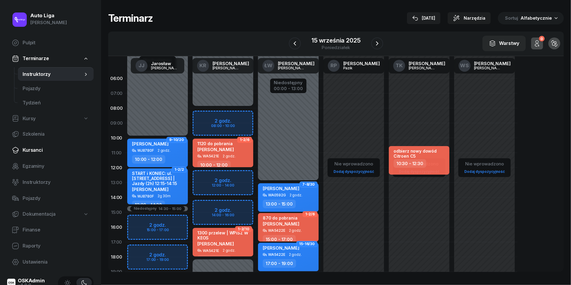
click at [36, 151] on span "Kursanci" at bounding box center [56, 150] width 66 height 8
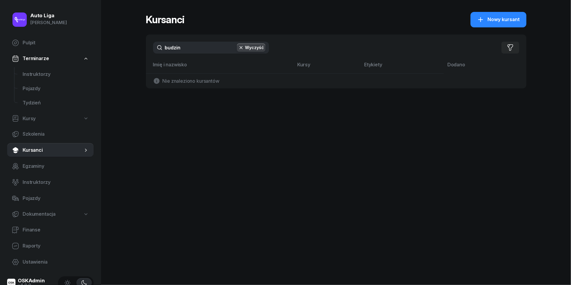
click at [205, 44] on input "budzin" at bounding box center [211, 48] width 116 height 12
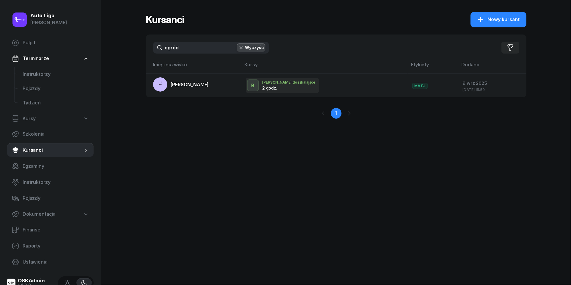
type input "ogród"
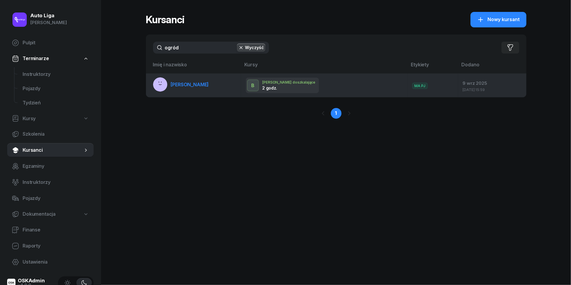
drag, startPoint x: 205, startPoint y: 44, endPoint x: 191, endPoint y: 89, distance: 47.3
click at [191, 89] on link "[PERSON_NAME]" at bounding box center [181, 84] width 56 height 14
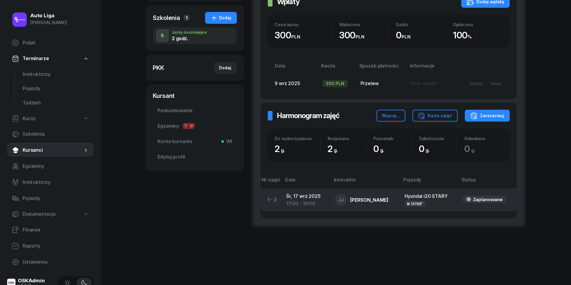
scroll to position [120, 0]
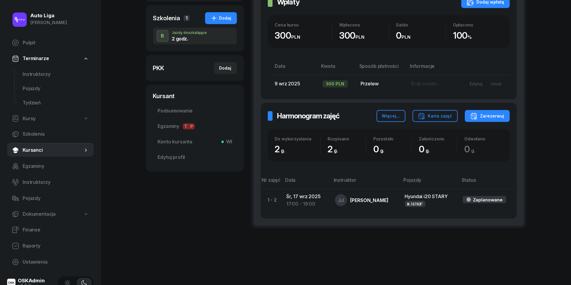
click at [550, 173] on div "Auto Liga [PERSON_NAME] Pulpit Terminarze Instruktorzy Pojazdy Tydzień Kursy Sz…" at bounding box center [285, 83] width 571 height 406
click at [35, 73] on span "Instruktorzy" at bounding box center [56, 74] width 66 height 8
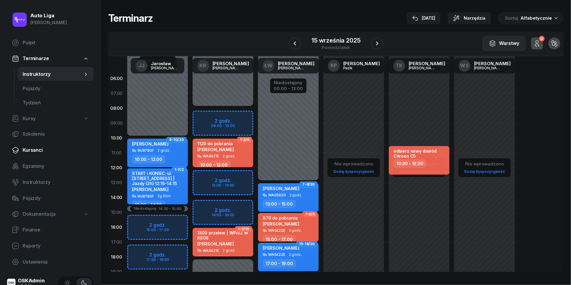
click at [44, 149] on span "Kursanci" at bounding box center [56, 150] width 66 height 8
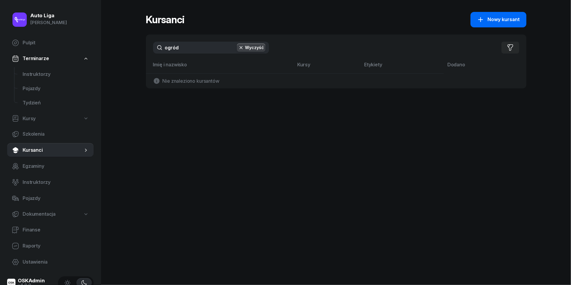
click at [485, 23] on button "Nowy kursant" at bounding box center [499, 19] width 56 height 15
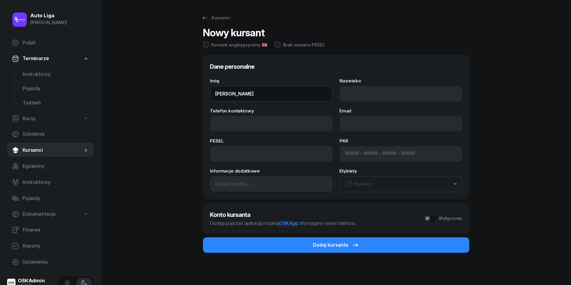
type input "[PERSON_NAME]"
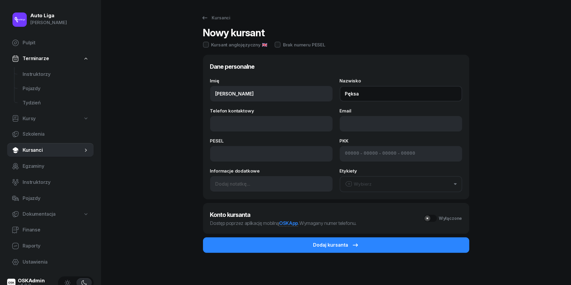
type input "Pęksa"
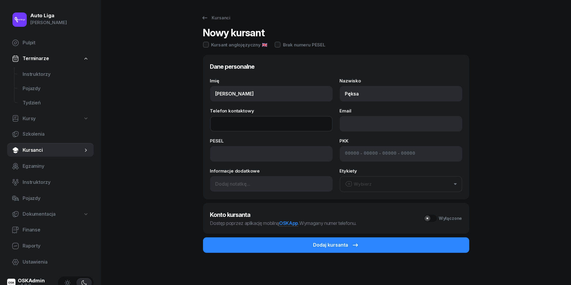
paste input "tel:[PHONE_NUMBER]"
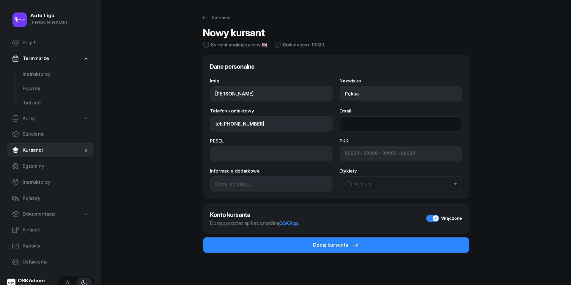
type input "661 561 022"
paste input "mailto:[EMAIL_ADDRESS][DOMAIN_NAME]"
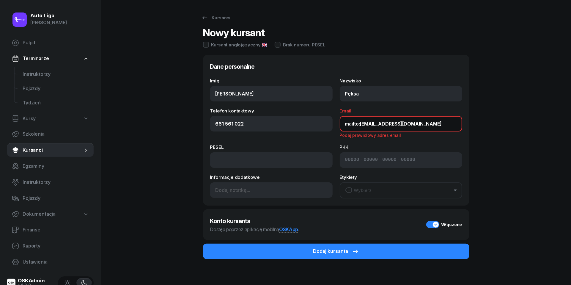
click at [362, 122] on input "mailto:[EMAIL_ADDRESS][DOMAIN_NAME]" at bounding box center [401, 123] width 123 height 15
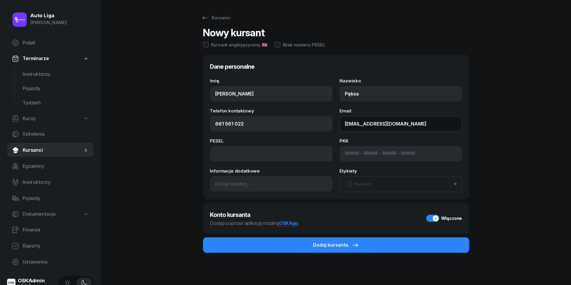
type input "[EMAIL_ADDRESS][DOMAIN_NAME]"
click at [387, 187] on button "Wybierz" at bounding box center [401, 184] width 123 height 16
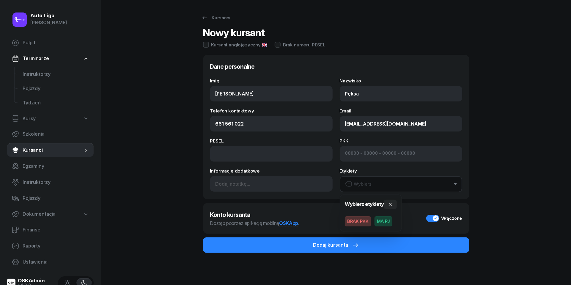
click at [360, 220] on span "BRAK PKK" at bounding box center [358, 221] width 26 height 10
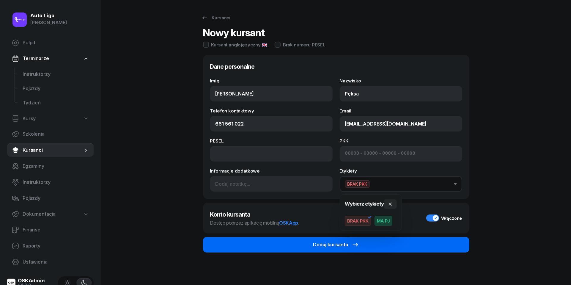
click at [345, 244] on div "Dodaj kursanta" at bounding box center [336, 245] width 46 height 8
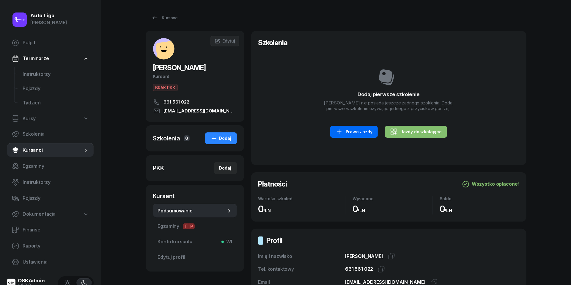
click at [352, 130] on div "Prawo Jazdy" at bounding box center [354, 131] width 37 height 7
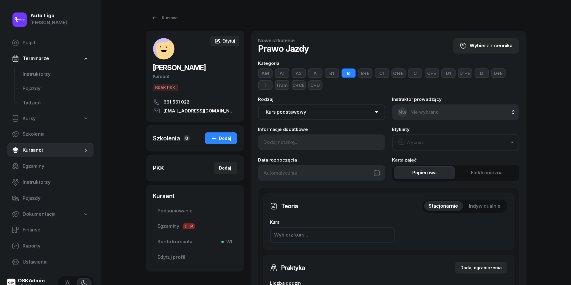
click at [231, 42] on span "Edytuj" at bounding box center [228, 40] width 12 height 5
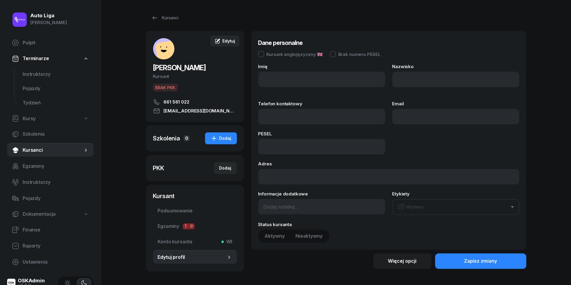
type input "[PERSON_NAME]"
type input "Pęksa"
type input "661561022"
type input "[EMAIL_ADDRESS][DOMAIN_NAME]"
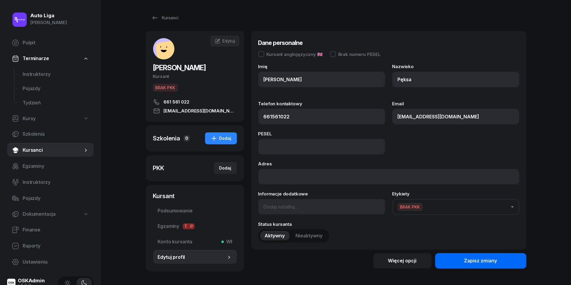
click at [472, 262] on div "Zapisz zmiany" at bounding box center [480, 261] width 33 height 8
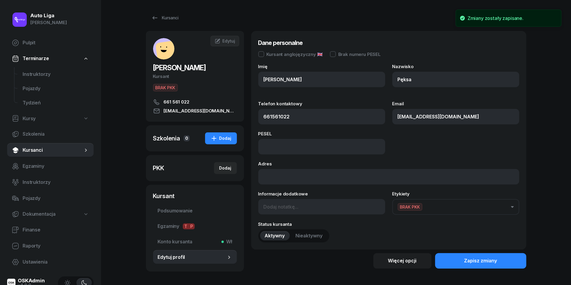
click at [168, 139] on div "Szkolenia" at bounding box center [166, 138] width 27 height 8
click at [220, 140] on div "Dodaj" at bounding box center [221, 138] width 21 height 7
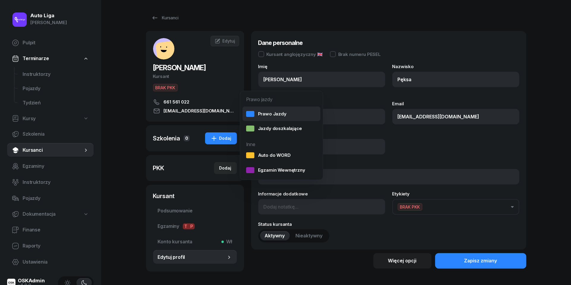
click at [263, 112] on div "Prawo Jazdy" at bounding box center [266, 114] width 40 height 8
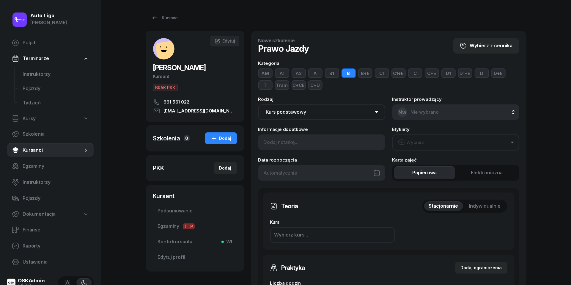
click at [436, 142] on button "Wybierz" at bounding box center [456, 142] width 127 height 16
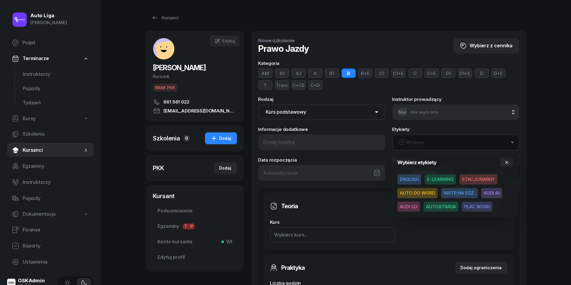
click at [443, 177] on span "E-LEARNING" at bounding box center [440, 179] width 31 height 10
click at [506, 161] on icon "button" at bounding box center [506, 162] width 3 height 3
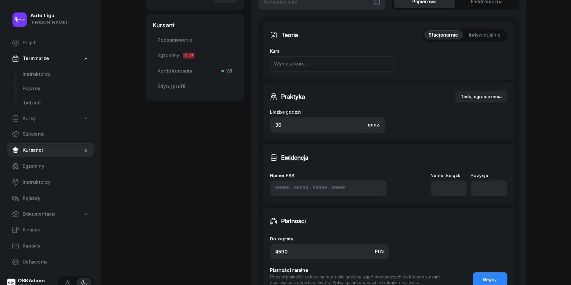
scroll to position [172, 0]
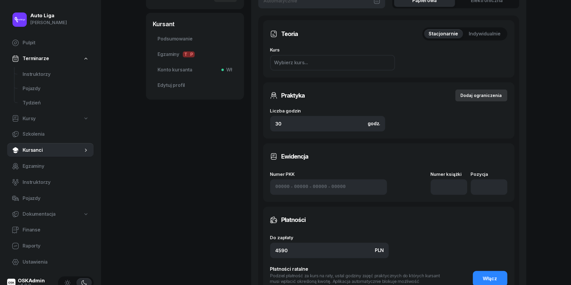
click at [481, 94] on div "Dodaj ograniczenia" at bounding box center [481, 95] width 41 height 7
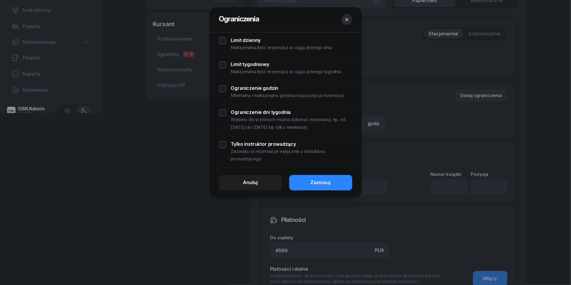
click at [223, 40] on div "Limit dzienny Maksymalna ilość rezerwacji w ciągu jednego dnia" at bounding box center [285, 44] width 133 height 14
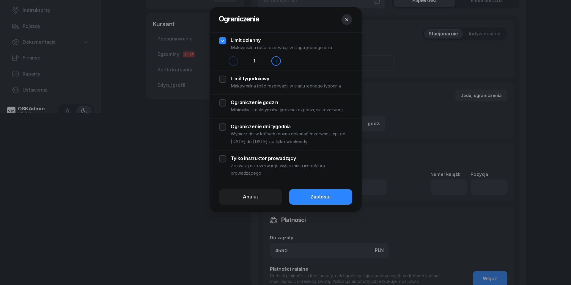
click at [222, 81] on div "Limit tygodniowy Maksymalna ilość rezerwacji w ciągu jednego tygodnia" at bounding box center [285, 83] width 133 height 14
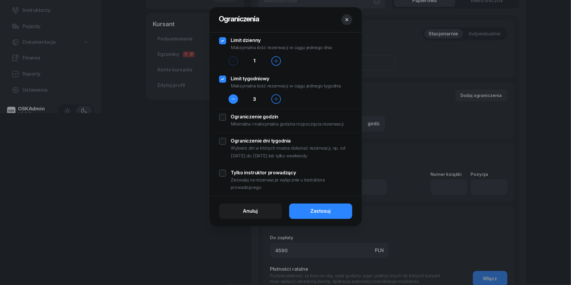
click at [236, 101] on icon "button" at bounding box center [233, 99] width 5 height 5
click at [223, 118] on div "Ograniczenie godzin Minimalna i maksymalna godzina rozpoczęcia rezerwacji" at bounding box center [285, 121] width 133 height 14
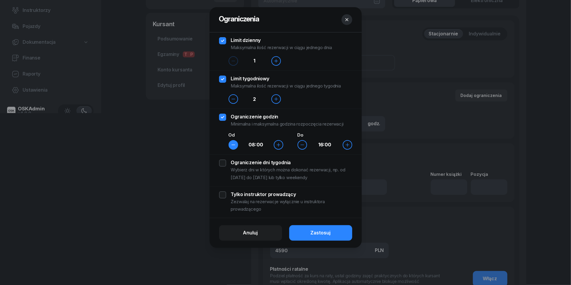
click at [233, 144] on icon "button" at bounding box center [233, 144] width 5 height 5
click at [222, 164] on div "Ograniczenie dni tygodnia Wybierz dni w których można dokonać rezerwacji, np. o…" at bounding box center [285, 170] width 133 height 22
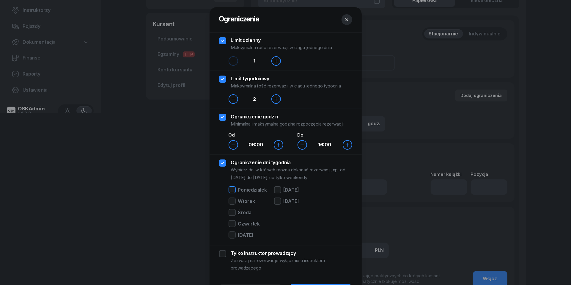
click at [232, 190] on div at bounding box center [232, 189] width 7 height 7
click at [232, 200] on div at bounding box center [232, 200] width 7 height 7
click at [232, 214] on div at bounding box center [232, 212] width 7 height 7
click at [232, 223] on div at bounding box center [232, 223] width 7 height 7
click at [232, 237] on div at bounding box center [232, 234] width 7 height 7
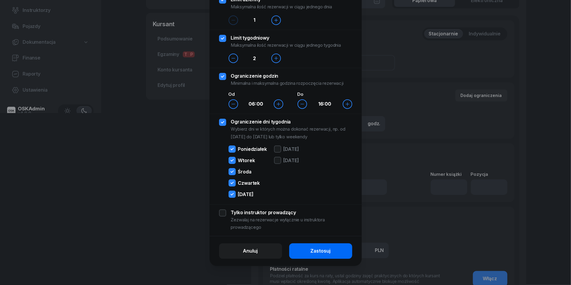
scroll to position [41, 0]
click at [335, 254] on button "Zastosuj" at bounding box center [320, 250] width 63 height 15
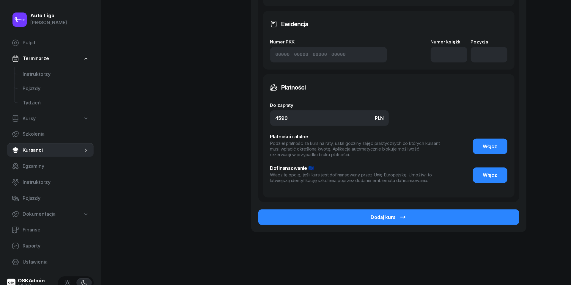
scroll to position [375, 0]
click at [494, 143] on span "Włącz" at bounding box center [490, 147] width 14 height 8
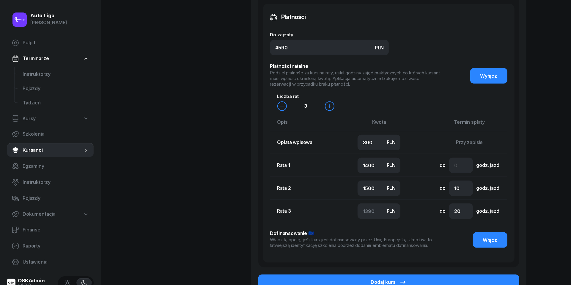
scroll to position [469, 0]
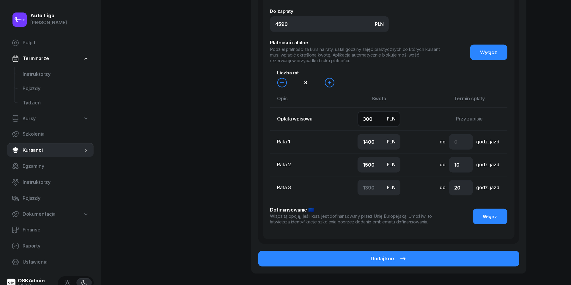
click at [380, 120] on input "300" at bounding box center [379, 118] width 43 height 15
type input "5"
type input "1500"
type input "1600"
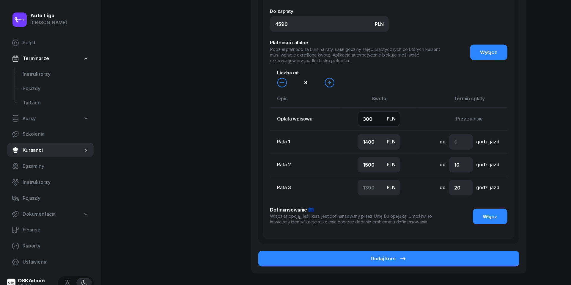
type input "1485"
type input "50"
type input "1500"
type input "1540"
type input "500"
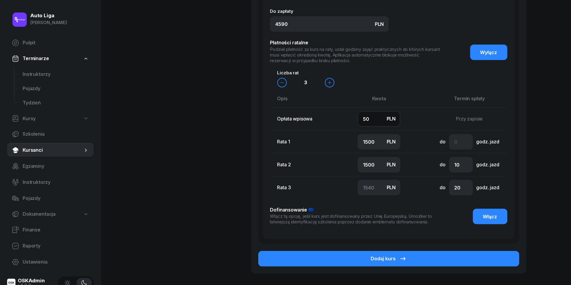
type input "1400"
type input "1300"
type input "1390"
type input "500"
click at [373, 136] on input "1400" at bounding box center [379, 141] width 43 height 15
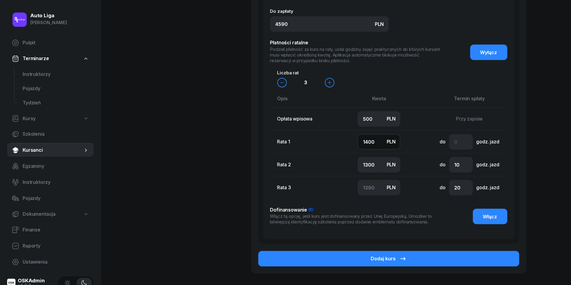
click at [373, 136] on input "1400" at bounding box center [379, 141] width 43 height 15
type input "1"
type input "2789"
type input "10"
type input "2780"
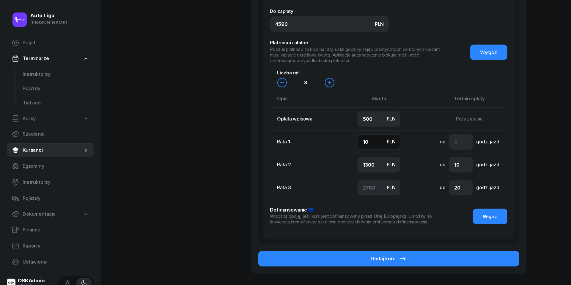
type input "100"
type input "2690"
type input "1000"
type input "1790"
type input "1000"
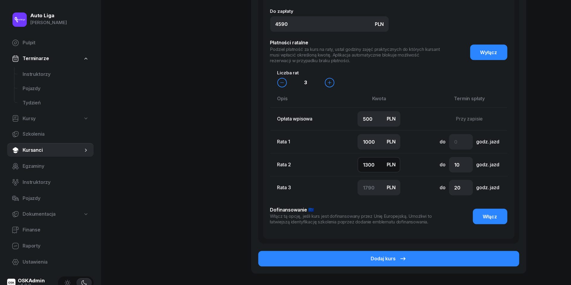
click at [369, 161] on input "1300" at bounding box center [379, 164] width 43 height 15
type input "1"
type input "3089"
type input "10"
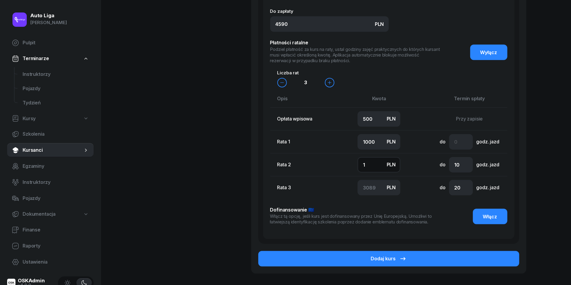
type input "3080"
type input "100"
type input "2990"
type input "1000"
type input "2090"
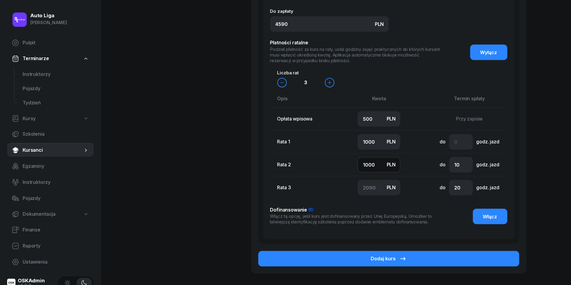
type input "1000"
click at [462, 139] on input "number" at bounding box center [461, 141] width 24 height 15
type input "2"
click at [458, 189] on input "20" at bounding box center [461, 187] width 24 height 15
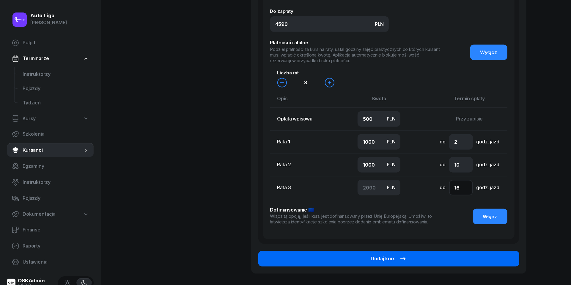
type input "16"
click at [437, 258] on button "Dodaj kurs" at bounding box center [388, 258] width 261 height 15
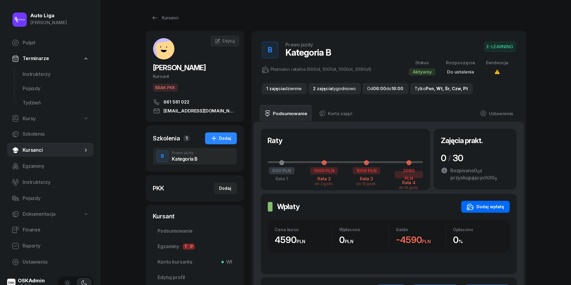
click at [492, 205] on div "Dodaj wpłatę" at bounding box center [486, 206] width 38 height 7
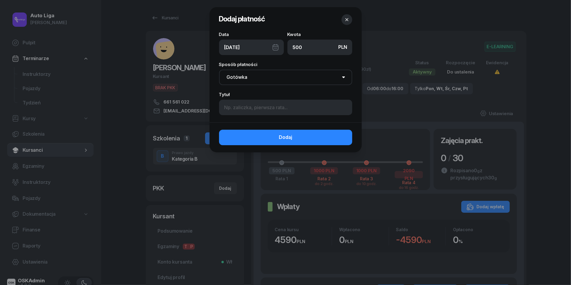
type input "500"
click at [277, 48] on div "[DATE]" at bounding box center [251, 47] width 65 height 15
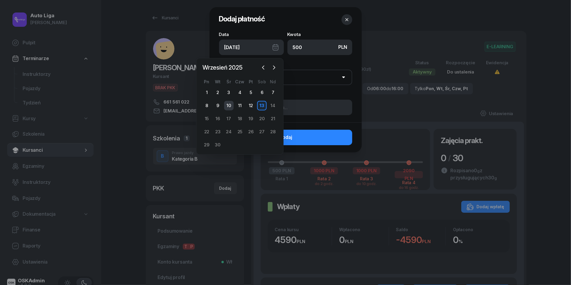
click at [231, 106] on div "10" at bounding box center [229, 106] width 10 height 10
type input "[DATE]"
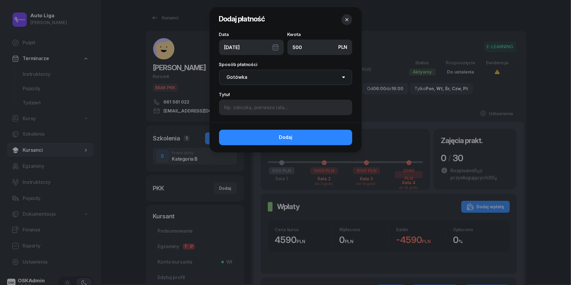
select select "transfer"
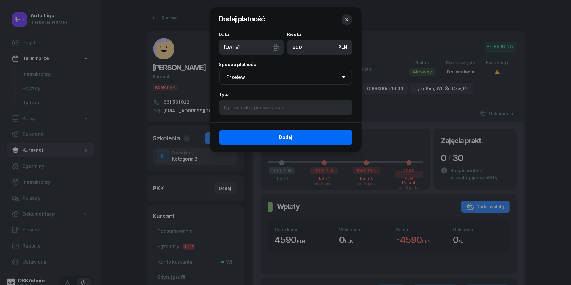
click at [281, 136] on span "Dodaj" at bounding box center [285, 138] width 13 height 8
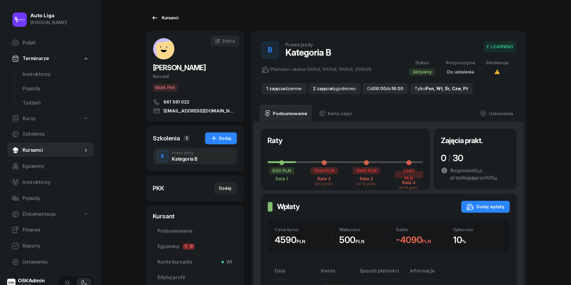
click at [158, 18] on icon at bounding box center [154, 17] width 7 height 7
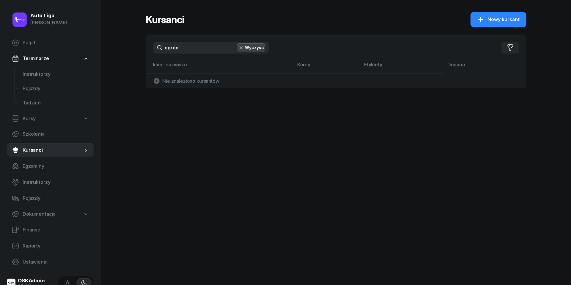
click at [194, 52] on input "ogród" at bounding box center [211, 48] width 116 height 12
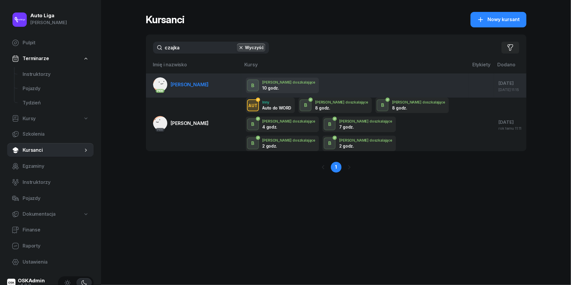
type input "czajka"
click at [184, 83] on span "[PERSON_NAME]" at bounding box center [190, 84] width 38 height 6
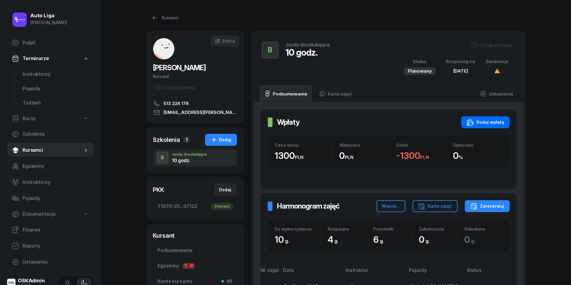
click at [486, 123] on div "Dodaj wpłatę" at bounding box center [486, 122] width 38 height 7
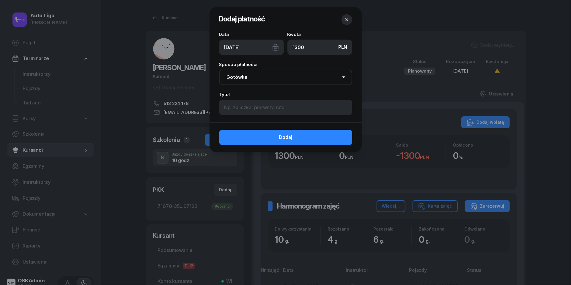
type input "1300"
click at [274, 48] on div "[DATE]" at bounding box center [251, 47] width 65 height 15
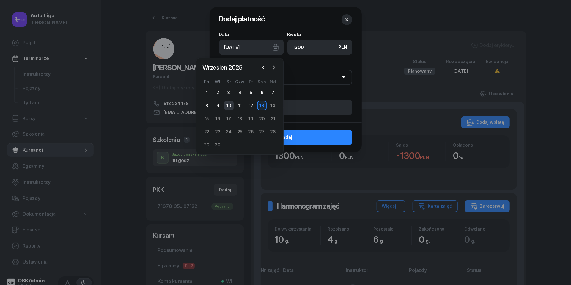
click at [231, 104] on div "10" at bounding box center [229, 106] width 10 height 10
type input "[DATE]"
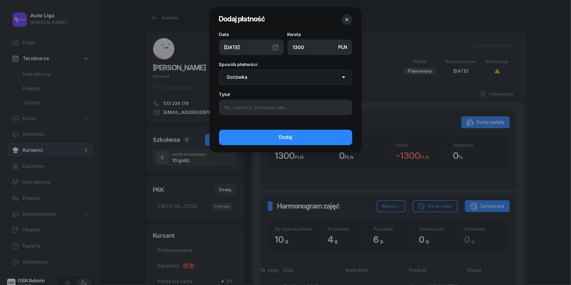
select select "transfer"
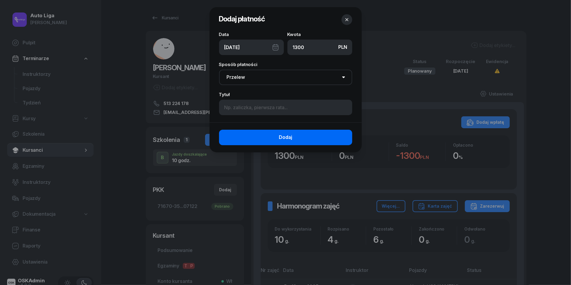
click at [274, 138] on button "Dodaj" at bounding box center [285, 137] width 133 height 15
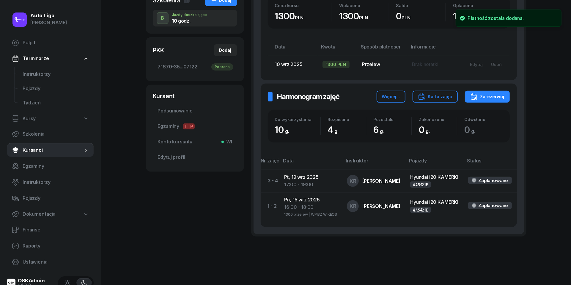
scroll to position [140, 0]
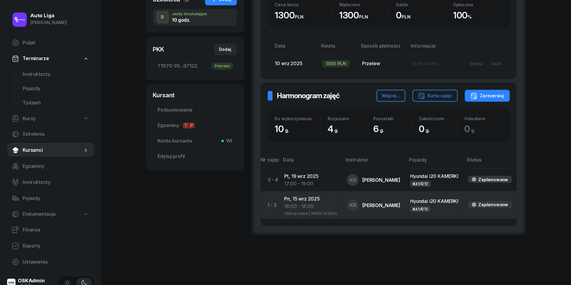
click at [293, 210] on div "16:00 - 18:00" at bounding box center [311, 206] width 53 height 8
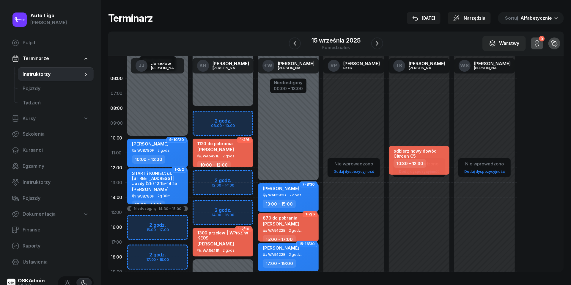
click at [222, 242] on span "[PERSON_NAME]" at bounding box center [215, 244] width 37 height 6
select select "16"
select select "18"
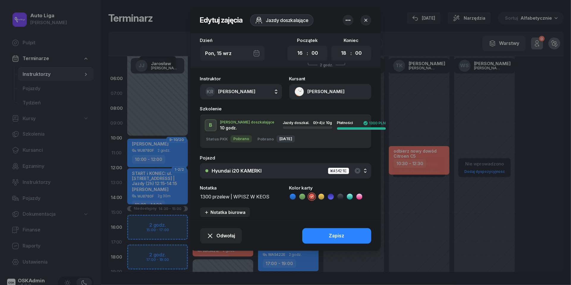
drag, startPoint x: 236, startPoint y: 196, endPoint x: 171, endPoint y: 196, distance: 64.8
click at [171, 196] on div "Edytuj zajęcia Jazdy doszkalające Dzień [DATE] Początek 00 01 02 03 04 05 06 07…" at bounding box center [285, 142] width 571 height 285
type textarea "WPISZ W KEOS"
click at [321, 199] on icon at bounding box center [321, 197] width 6 height 6
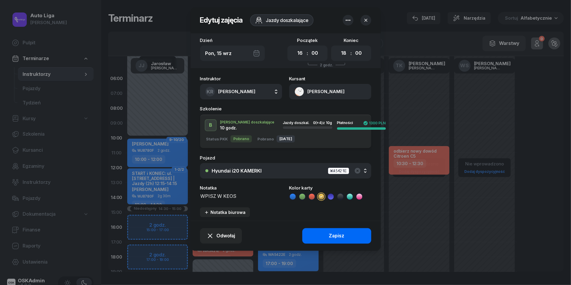
click at [324, 237] on button "Zapisz" at bounding box center [336, 235] width 69 height 15
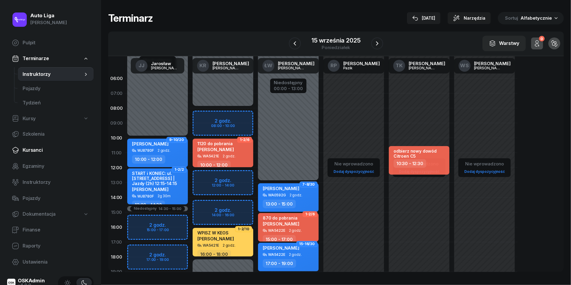
click at [29, 151] on span "Kursanci" at bounding box center [56, 150] width 66 height 8
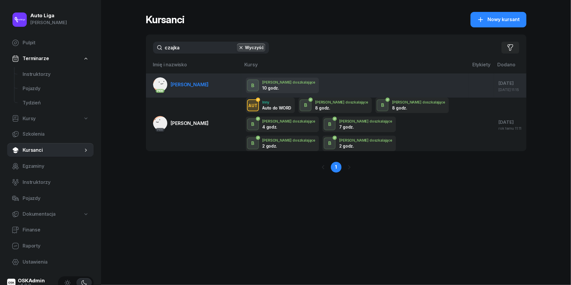
click at [182, 85] on span "[PERSON_NAME]" at bounding box center [190, 84] width 38 height 6
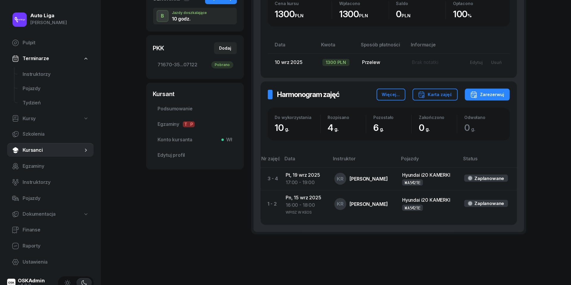
scroll to position [143, 0]
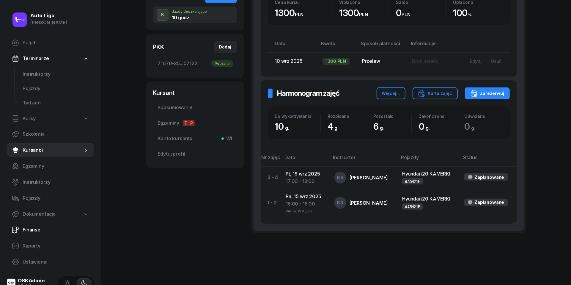
click at [34, 230] on span "Finanse" at bounding box center [56, 230] width 66 height 8
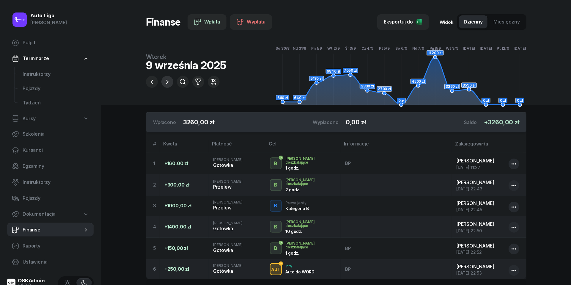
click at [166, 82] on icon "button" at bounding box center [167, 81] width 7 height 7
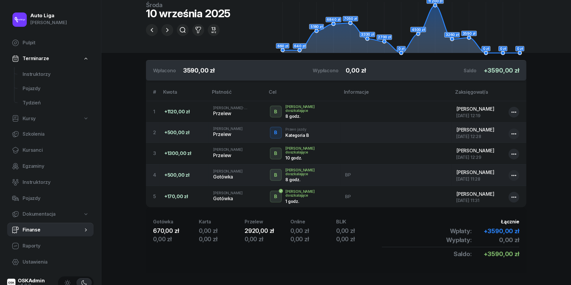
scroll to position [51, 0]
click at [40, 149] on span "Kursanci" at bounding box center [56, 150] width 66 height 8
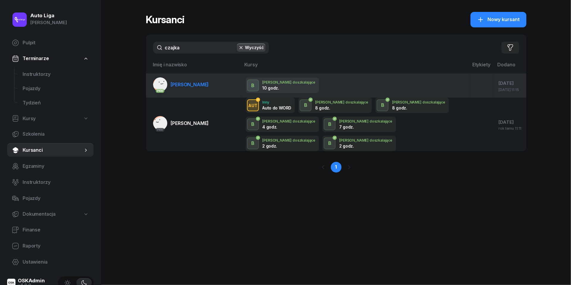
click at [189, 86] on span "[PERSON_NAME]" at bounding box center [190, 84] width 38 height 6
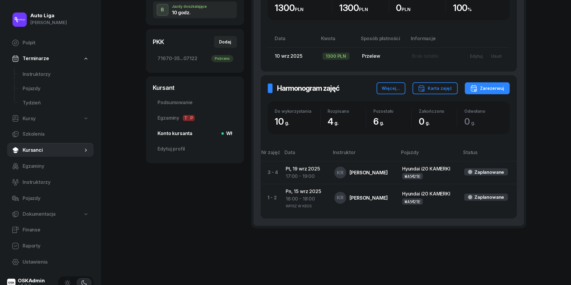
scroll to position [147, 0]
click at [181, 132] on span "Konto kursanta Wł" at bounding box center [195, 134] width 74 height 8
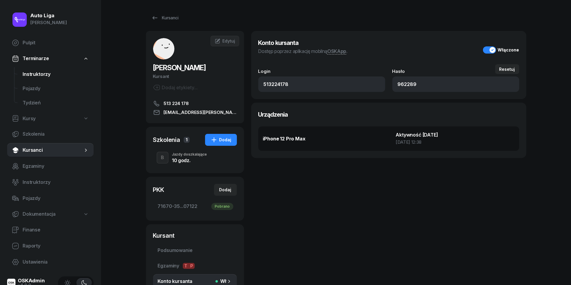
click at [36, 73] on span "Instruktorzy" at bounding box center [56, 74] width 66 height 8
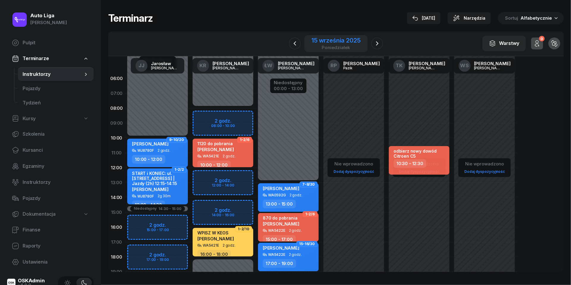
click at [330, 45] on div "poniedziałek" at bounding box center [336, 47] width 49 height 4
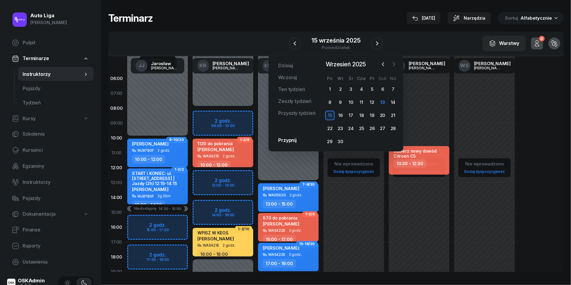
click at [397, 64] on icon "button" at bounding box center [394, 64] width 6 height 6
click at [363, 113] on div "16" at bounding box center [362, 116] width 10 height 10
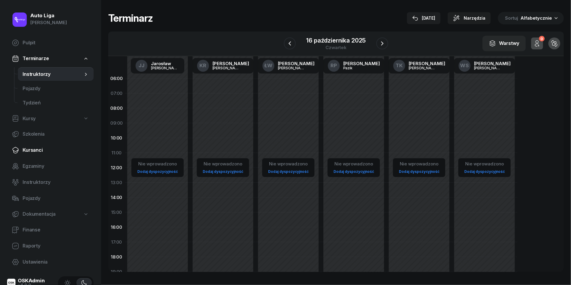
click at [40, 150] on span "Kursanci" at bounding box center [56, 150] width 66 height 8
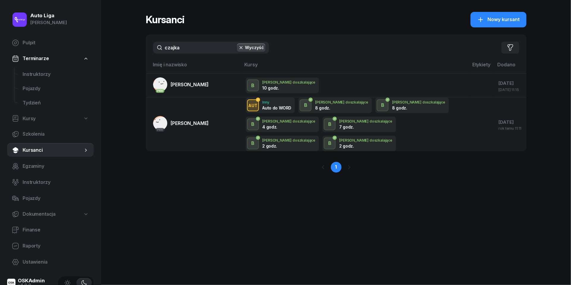
click at [194, 47] on input "czajka" at bounding box center [211, 48] width 116 height 12
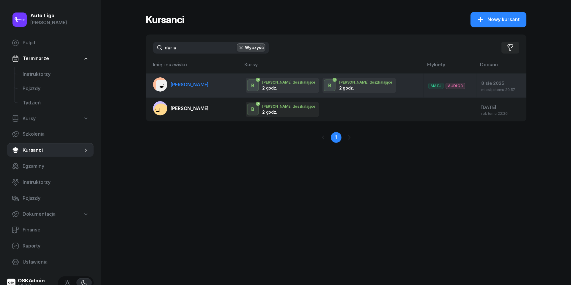
type input "daria"
click at [187, 86] on span "[PERSON_NAME]" at bounding box center [190, 84] width 38 height 6
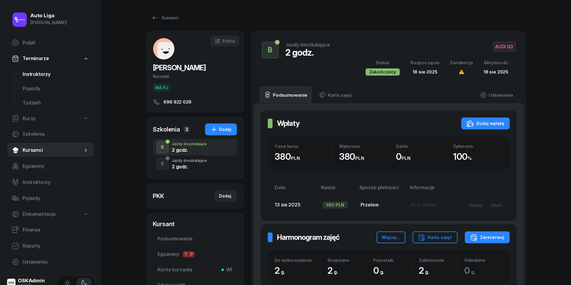
click at [34, 74] on span "Instruktorzy" at bounding box center [56, 74] width 66 height 8
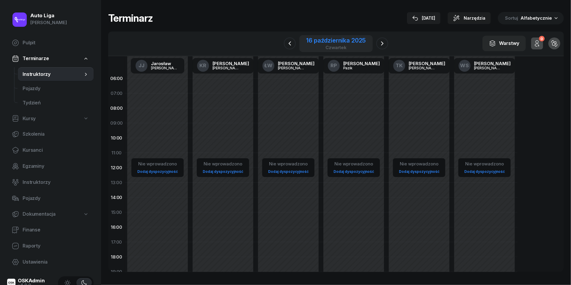
click at [332, 43] on div "16 października 2025" at bounding box center [336, 40] width 59 height 6
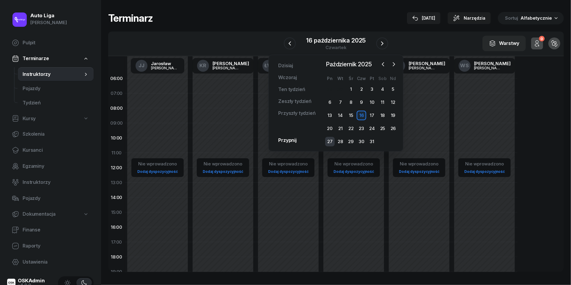
click at [330, 141] on div "27" at bounding box center [330, 142] width 10 height 10
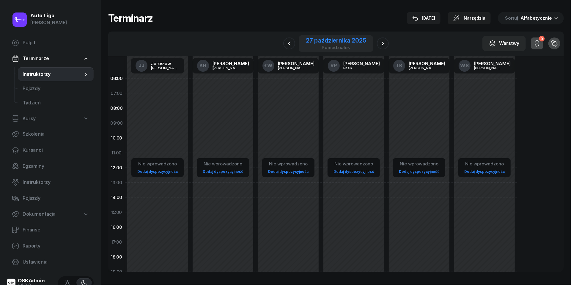
click at [334, 40] on div "27 października 2025" at bounding box center [336, 40] width 60 height 6
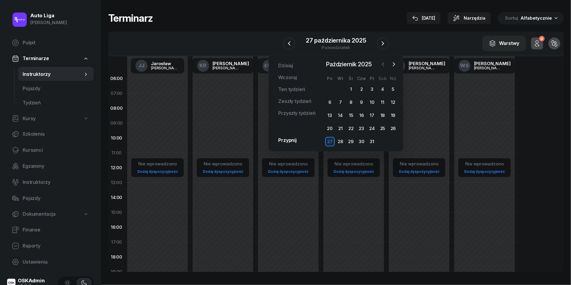
click at [387, 62] on button "button" at bounding box center [383, 64] width 9 height 9
click at [384, 126] on div "27" at bounding box center [383, 129] width 10 height 10
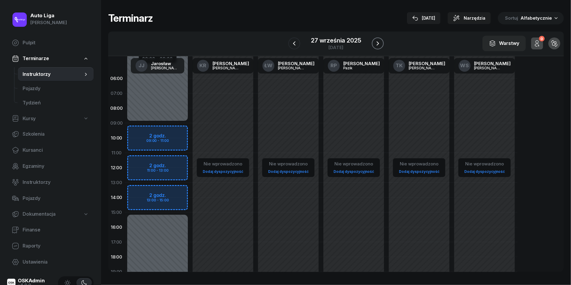
click at [381, 41] on icon "button" at bounding box center [377, 43] width 7 height 7
click at [376, 44] on icon "button" at bounding box center [377, 43] width 7 height 7
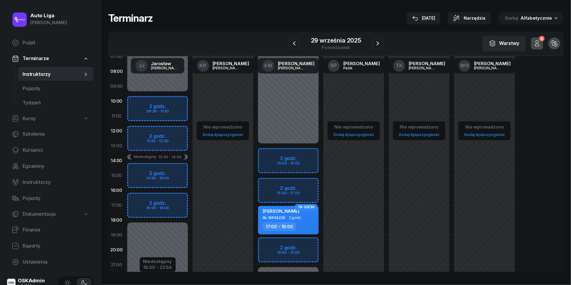
scroll to position [44, 0]
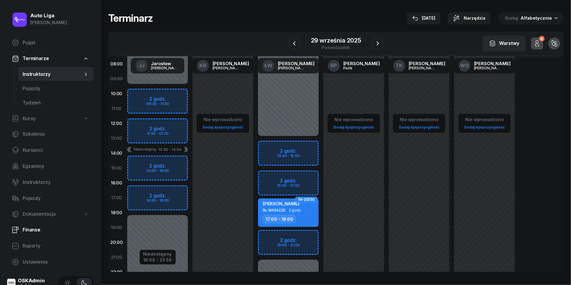
click at [28, 226] on span "Finanse" at bounding box center [56, 230] width 66 height 8
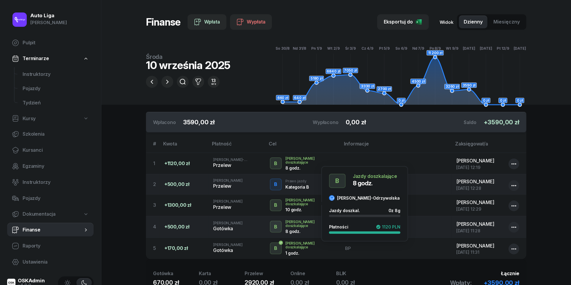
click at [280, 163] on div "B" at bounding box center [276, 163] width 8 height 10
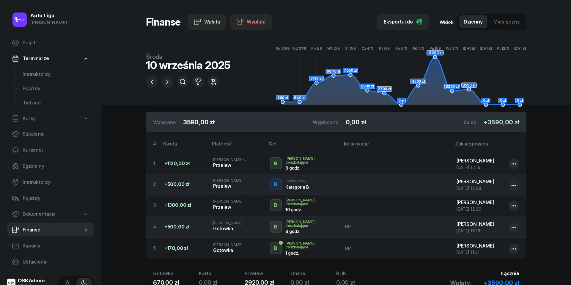
click at [280, 163] on div "B" at bounding box center [276, 163] width 8 height 10
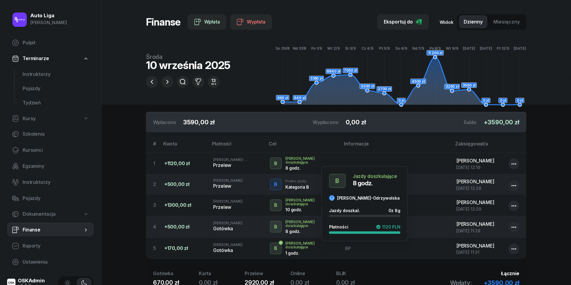
click at [333, 196] on icon at bounding box center [332, 198] width 5 height 5
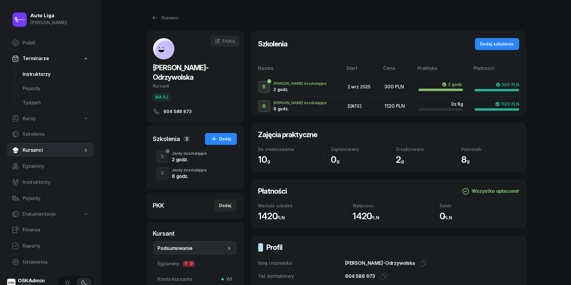
click at [39, 73] on span "Instruktorzy" at bounding box center [56, 74] width 66 height 8
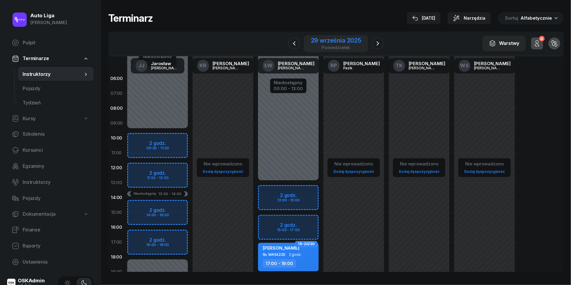
click at [329, 48] on div "poniedziałek" at bounding box center [336, 47] width 50 height 4
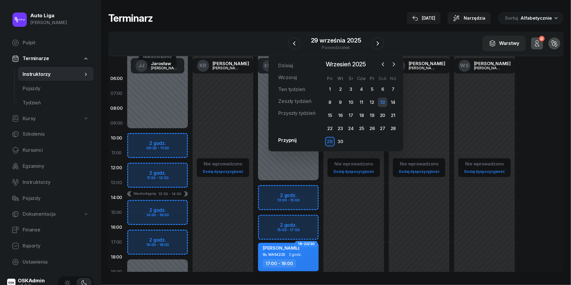
click at [385, 102] on div "13" at bounding box center [383, 103] width 10 height 10
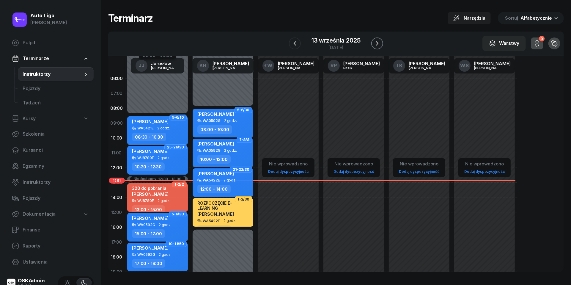
click at [377, 42] on icon "button" at bounding box center [377, 43] width 7 height 7
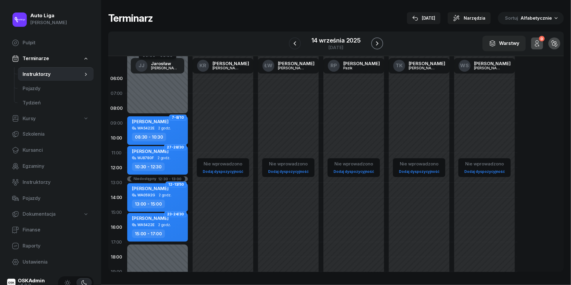
click at [377, 42] on icon "button" at bounding box center [377, 43] width 7 height 7
